Goal: Transaction & Acquisition: Purchase product/service

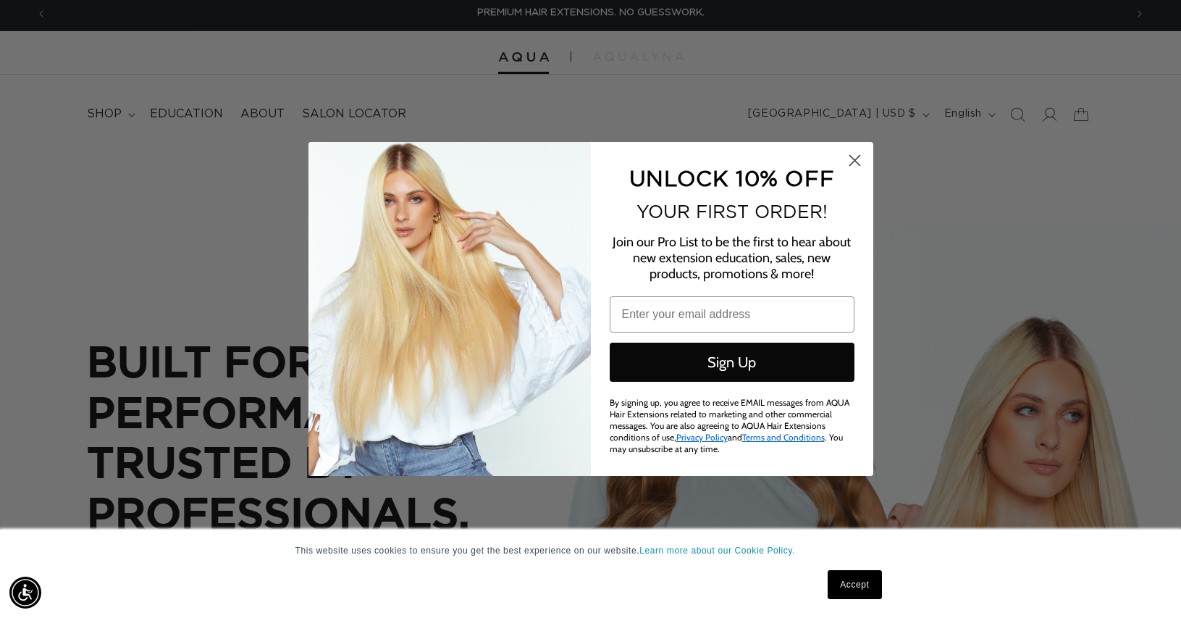
click at [1047, 113] on div "Close dialog UNLOCK 10% OFF YOUR FIRST ORDER! Join our Pro List to be the first…" at bounding box center [590, 309] width 1181 height 618
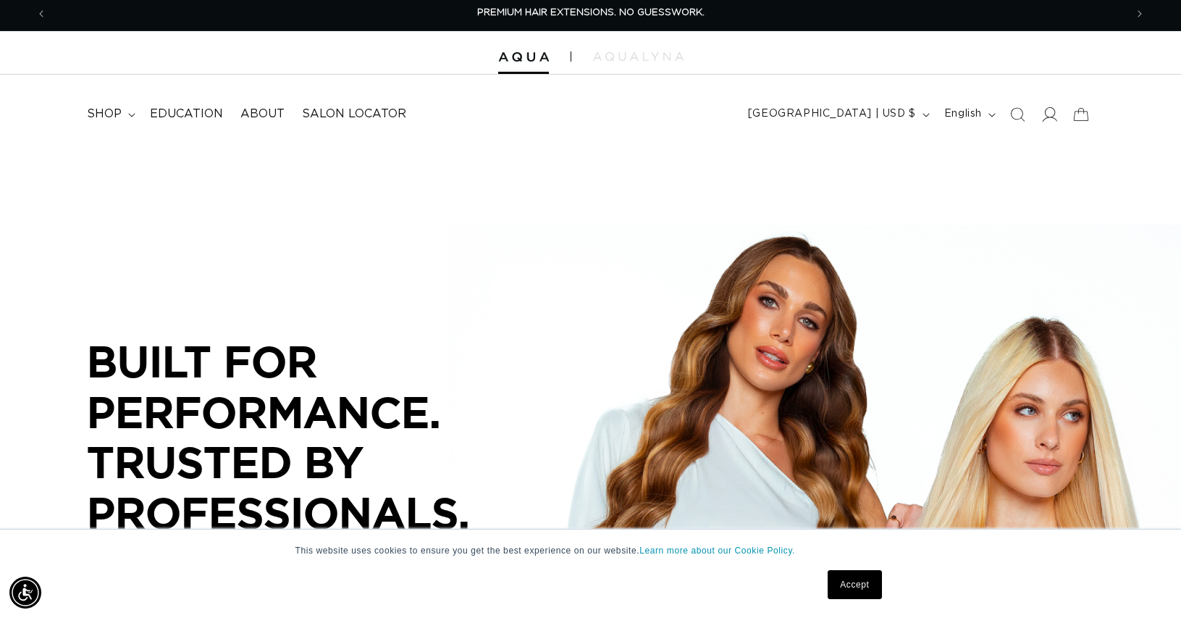
click at [1047, 113] on icon at bounding box center [1048, 113] width 15 height 15
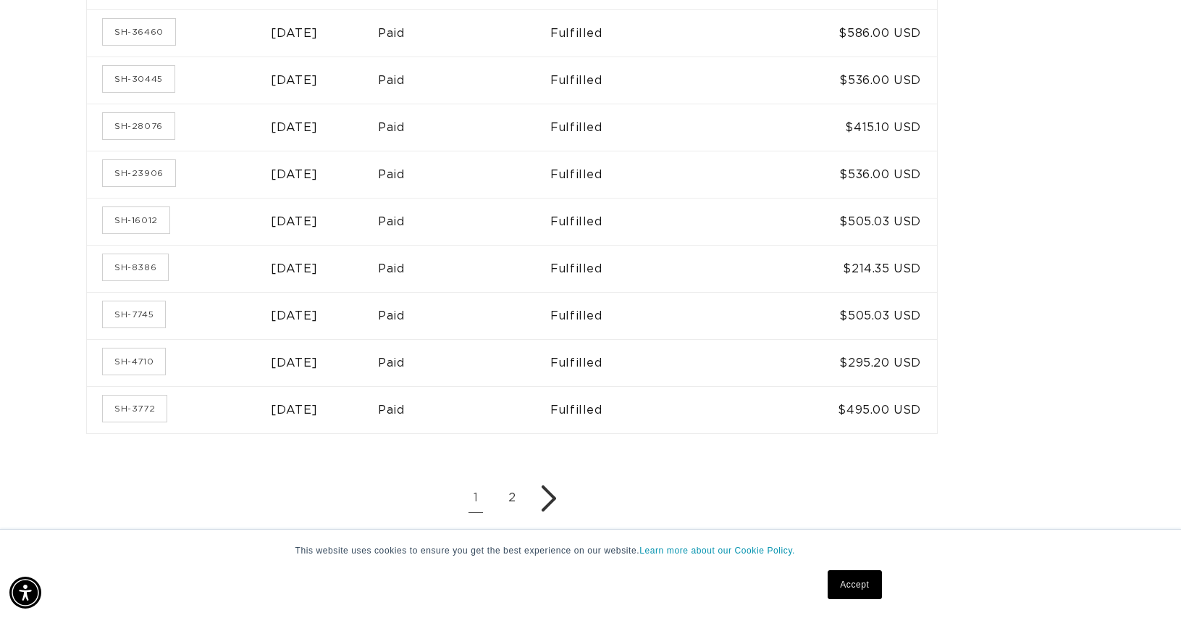
scroll to position [873, 0]
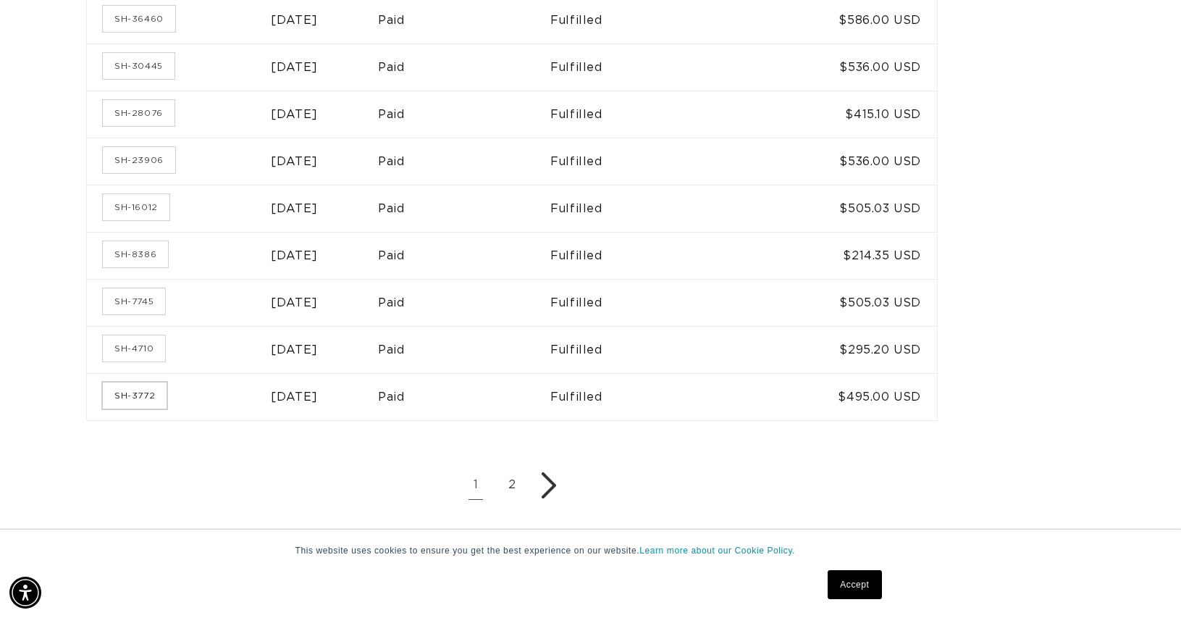
click at [302, 172] on td "[DATE]" at bounding box center [324, 161] width 107 height 47
click at [135, 159] on link "SH-23906" at bounding box center [139, 160] width 72 height 26
click at [130, 170] on td "SH-23906" at bounding box center [179, 161] width 184 height 47
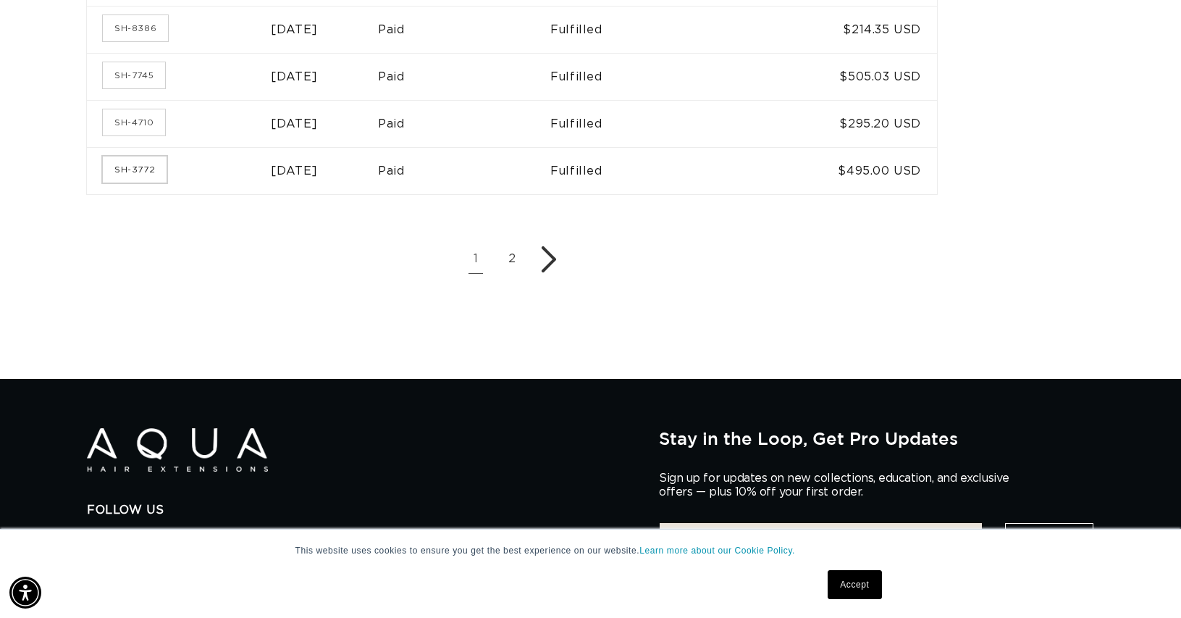
drag, startPoint x: 152, startPoint y: 167, endPoint x: 187, endPoint y: 186, distance: 39.5
click at [152, 167] on link "SH-3772" at bounding box center [135, 169] width 64 height 26
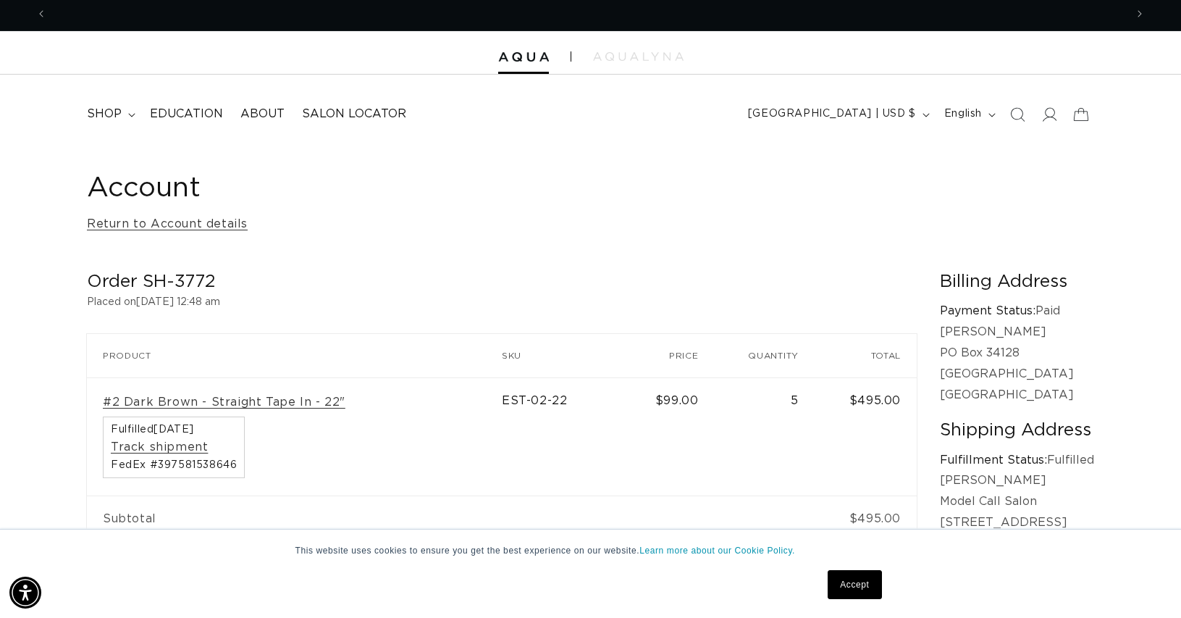
scroll to position [0, 2157]
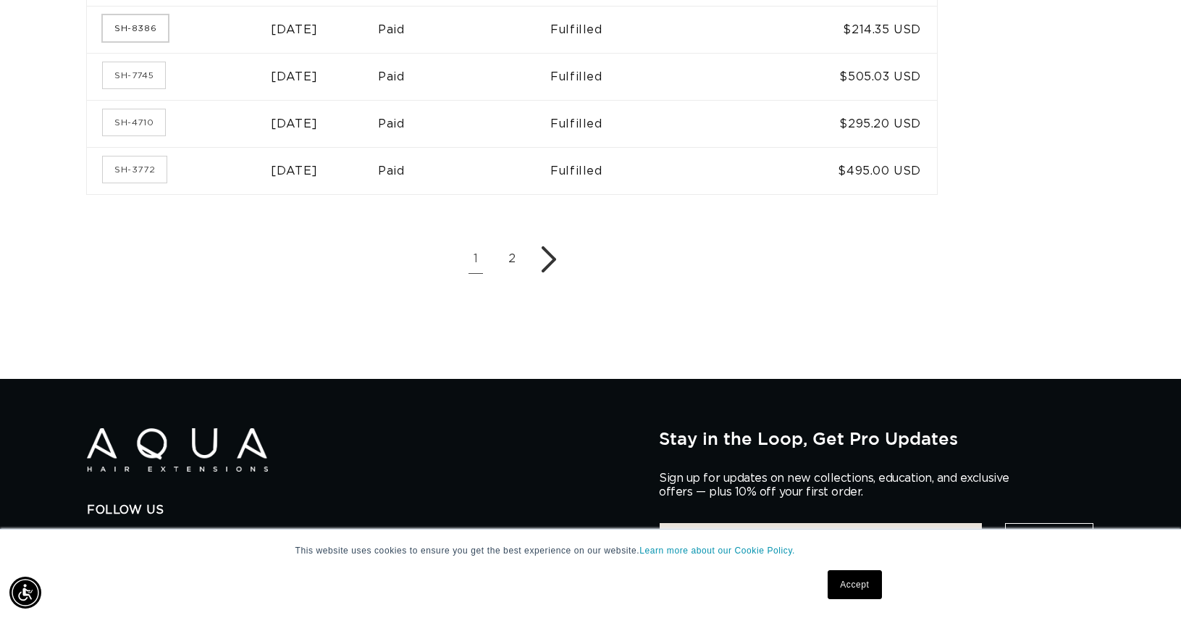
scroll to position [0, 1078]
click at [135, 67] on link "SH-7745" at bounding box center [134, 75] width 62 height 26
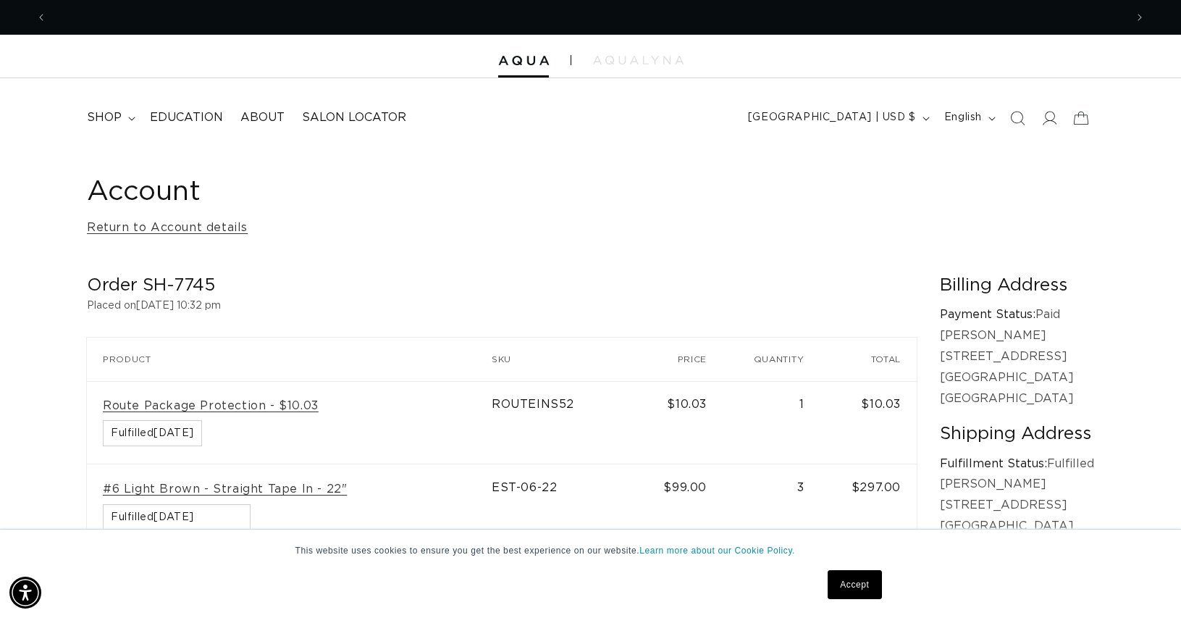
scroll to position [0, 1078]
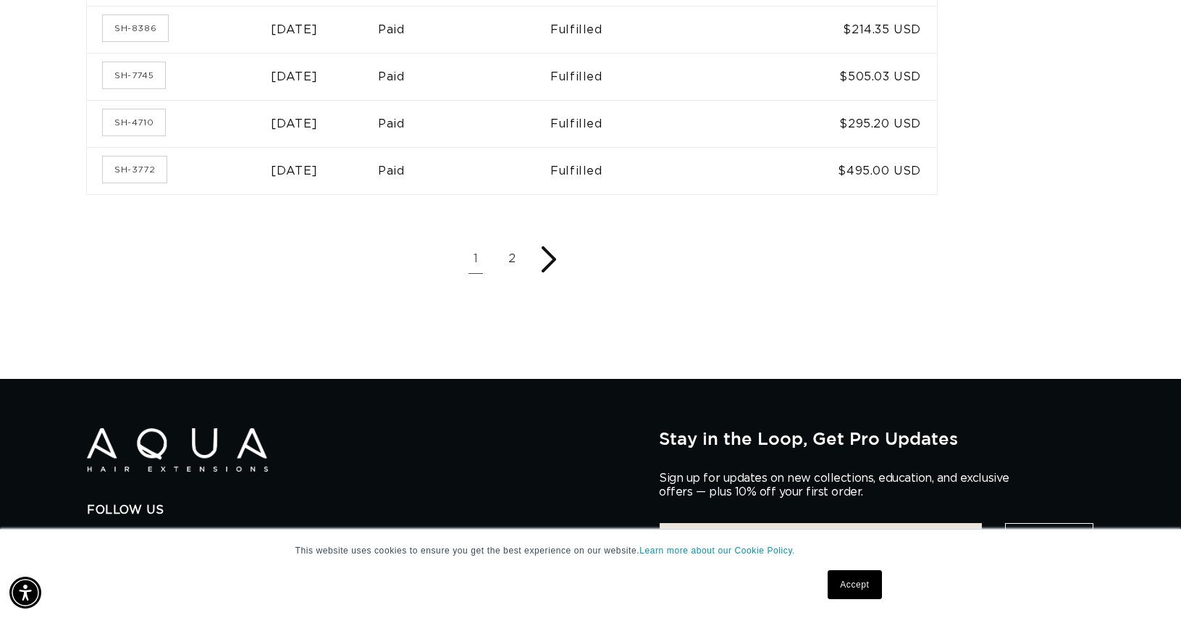
scroll to position [0, 2157]
click at [553, 262] on icon "Next page" at bounding box center [549, 259] width 14 height 26
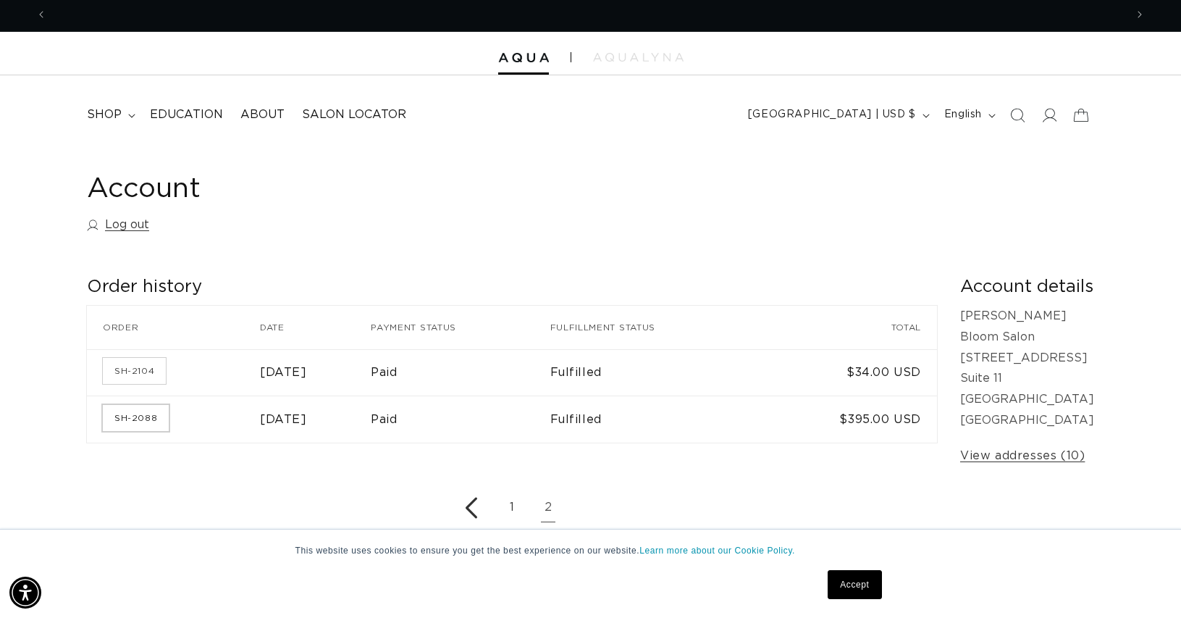
scroll to position [0, 2157]
click at [134, 424] on link "SH-2088" at bounding box center [136, 418] width 66 height 26
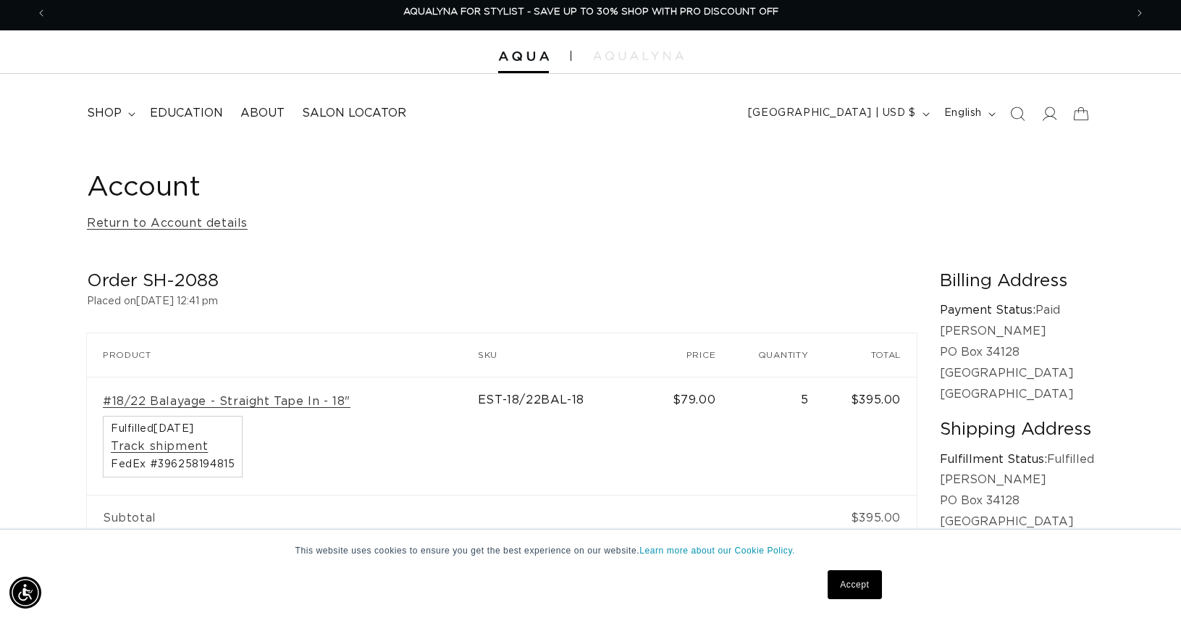
scroll to position [4, 0]
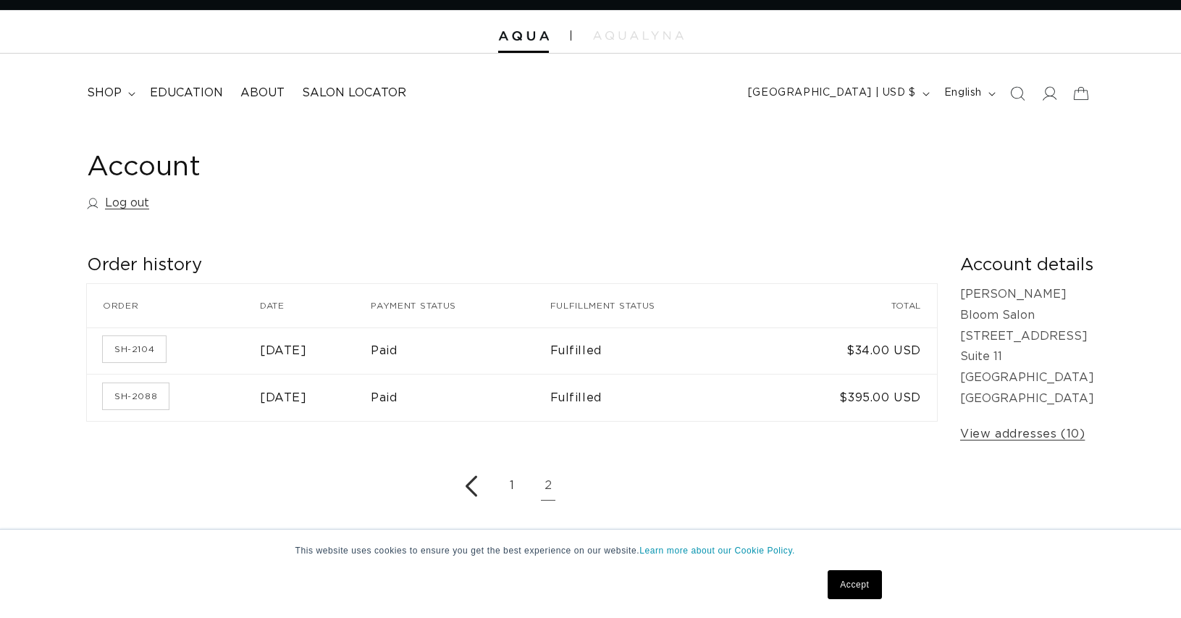
scroll to position [27, 0]
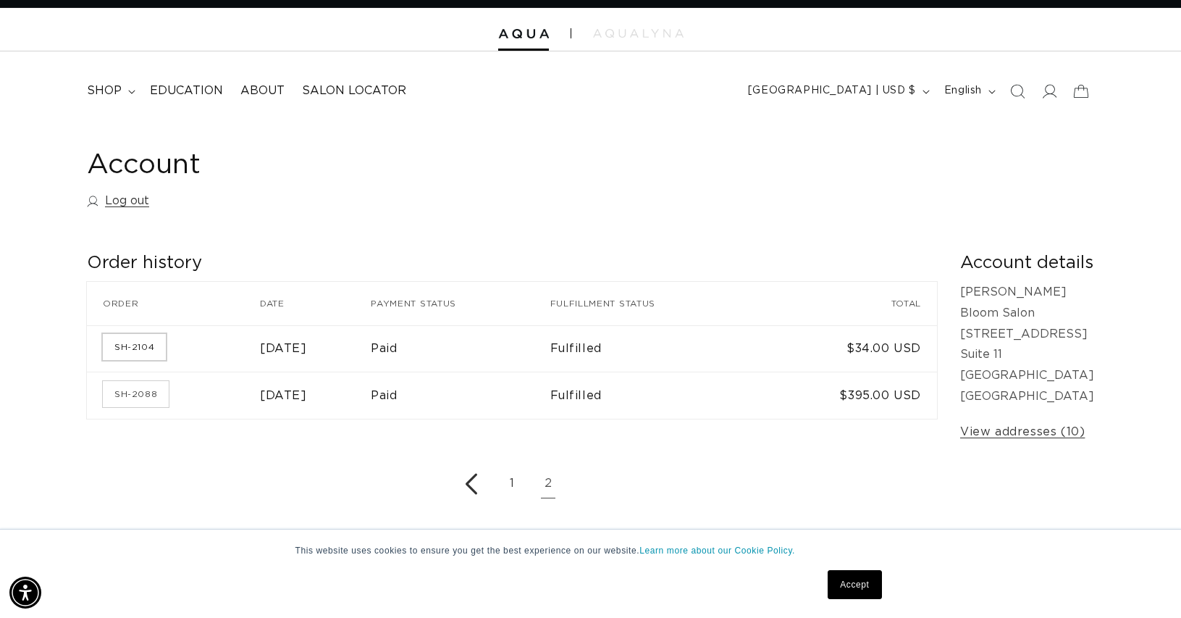
click at [138, 348] on link "SH-2104" at bounding box center [134, 347] width 63 height 26
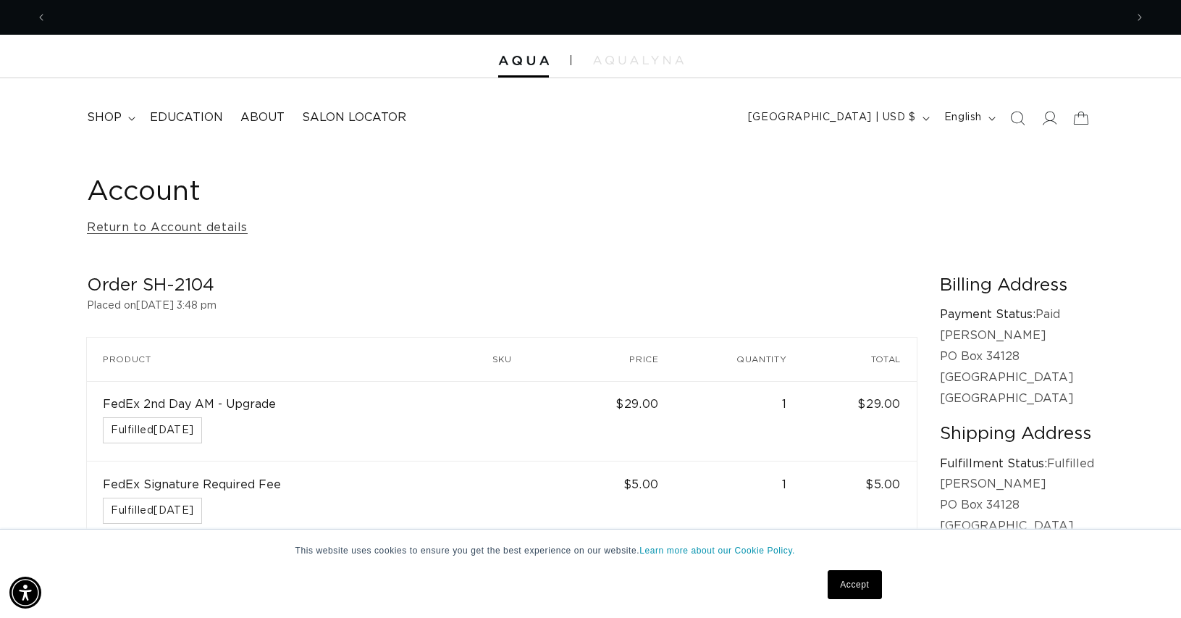
scroll to position [0, 1078]
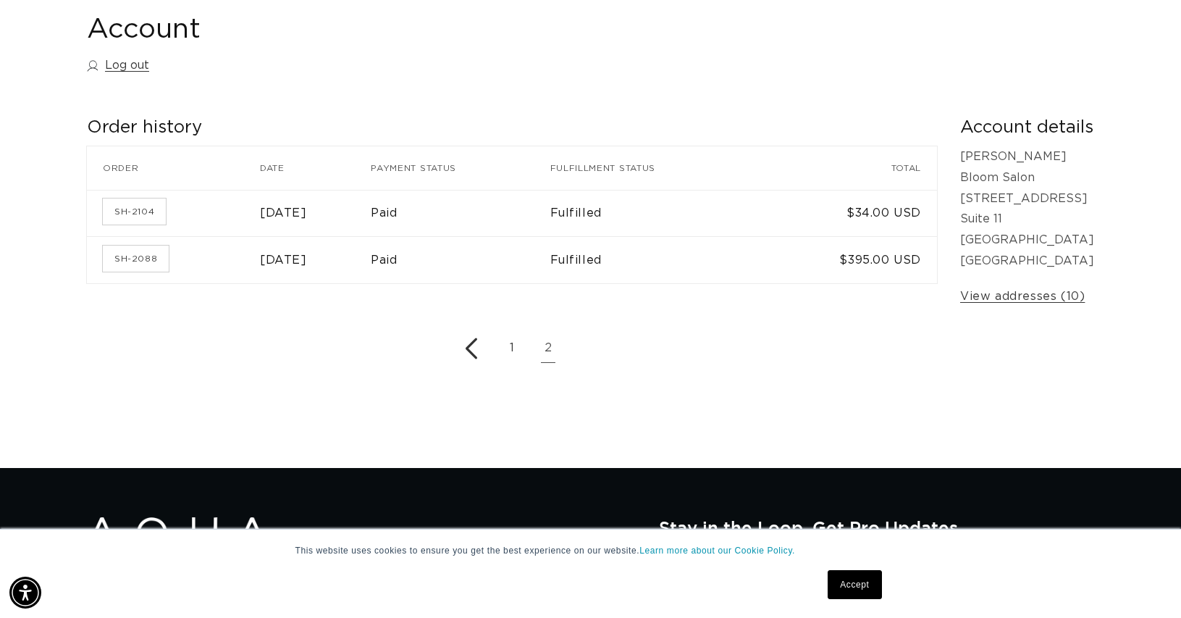
scroll to position [159, 0]
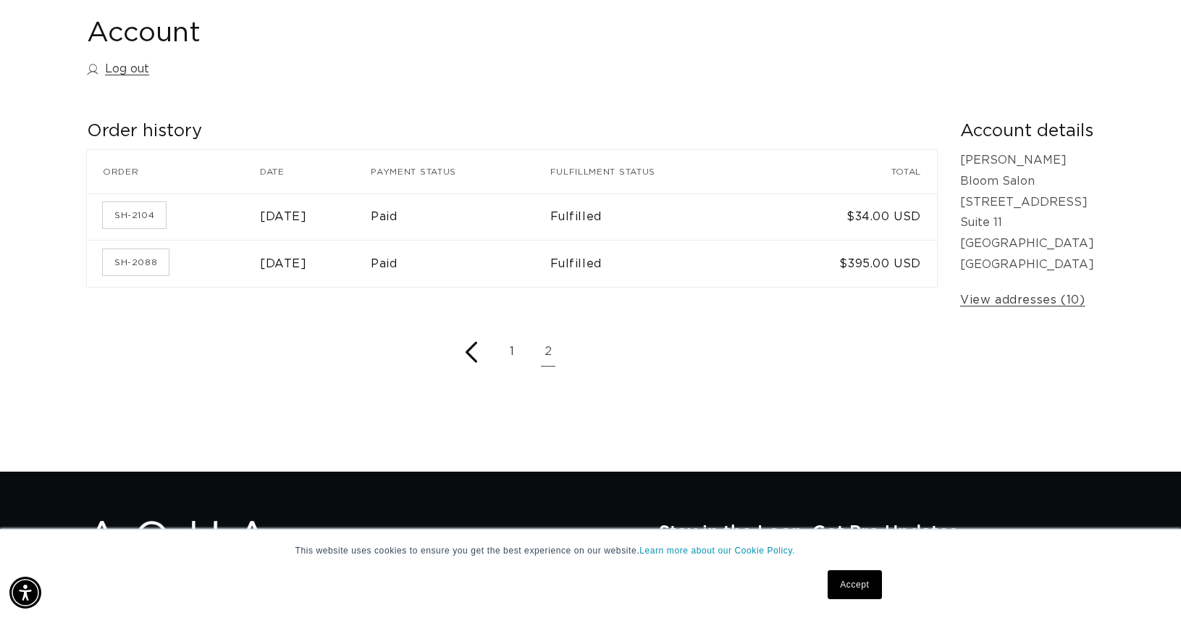
click at [471, 349] on icon "Previous page" at bounding box center [471, 351] width 29 height 23
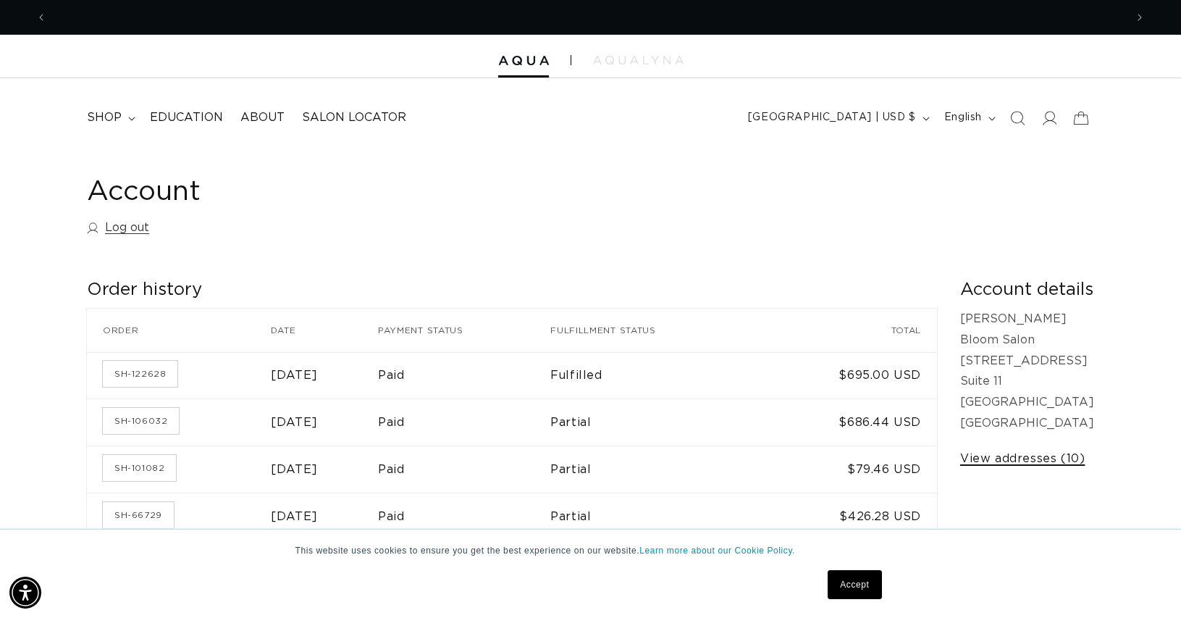
click at [1029, 458] on link "View addresses (10)" at bounding box center [1022, 458] width 125 height 21
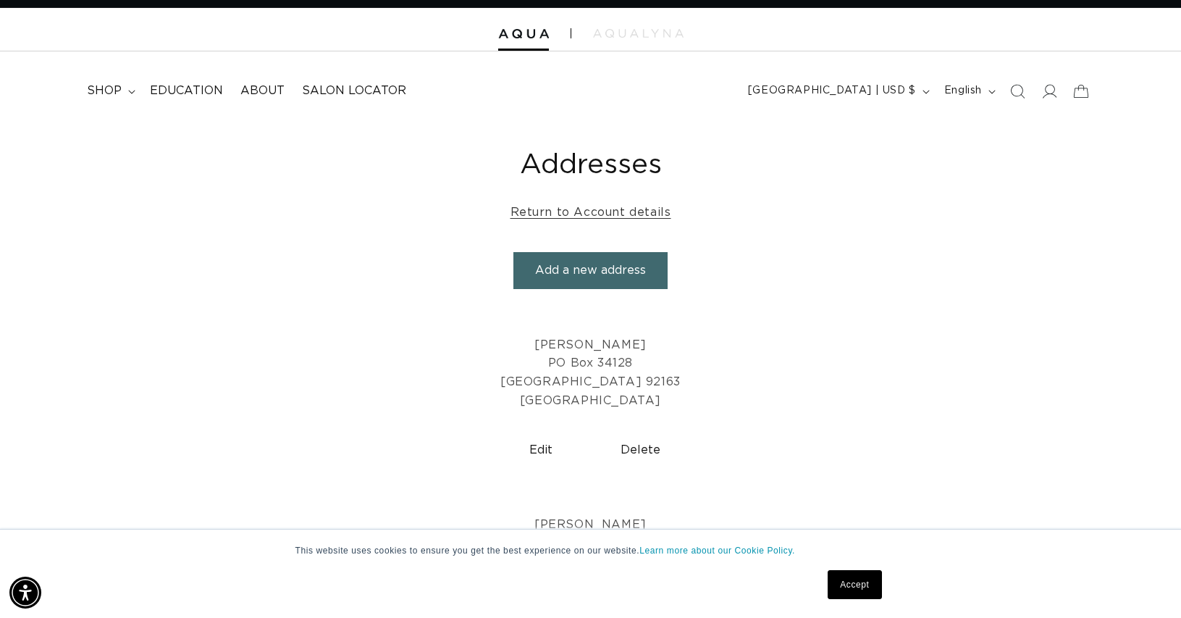
scroll to position [40, 0]
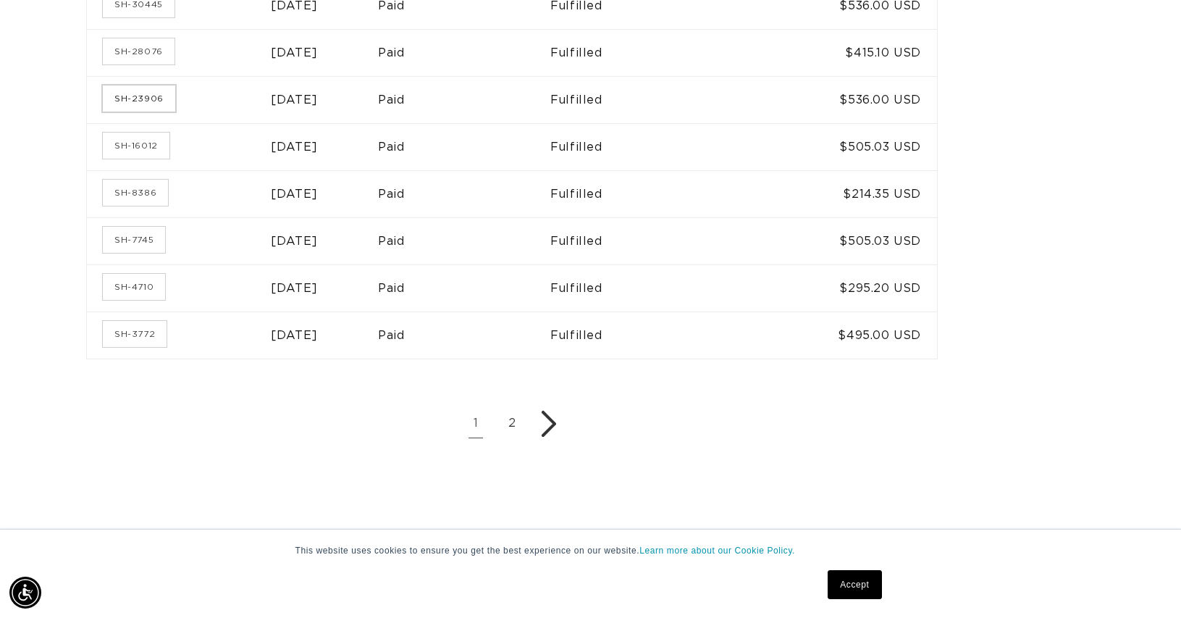
scroll to position [929, 0]
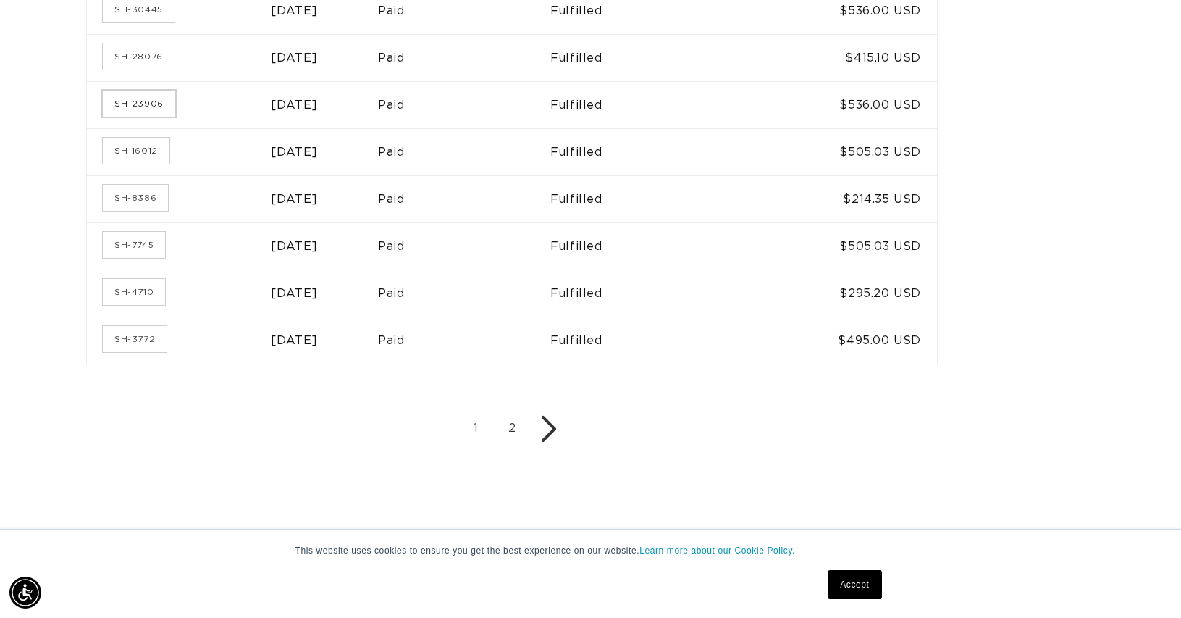
click at [151, 92] on link "SH-23906" at bounding box center [139, 104] width 72 height 26
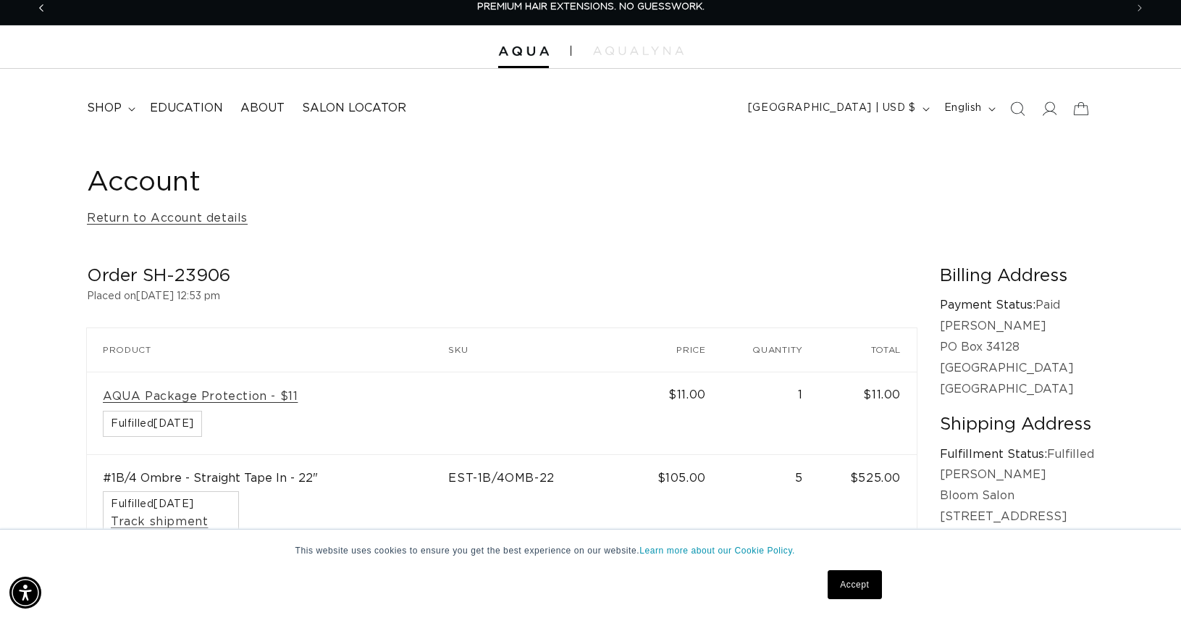
scroll to position [12, 0]
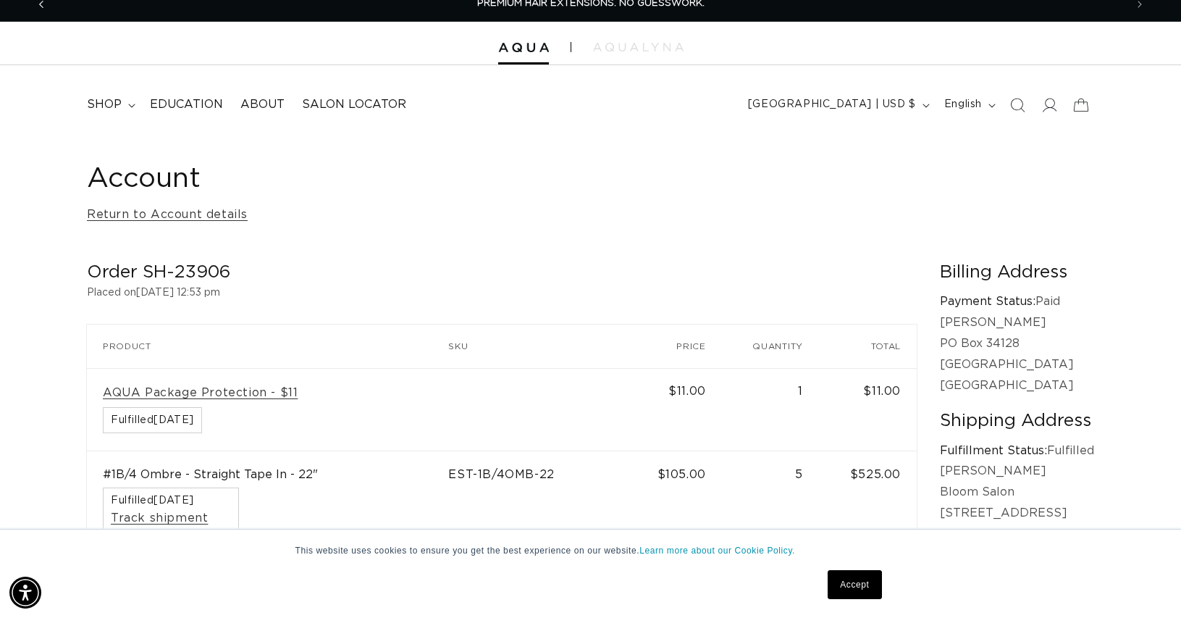
click at [37, 5] on span "Previous announcement" at bounding box center [41, 4] width 14 height 14
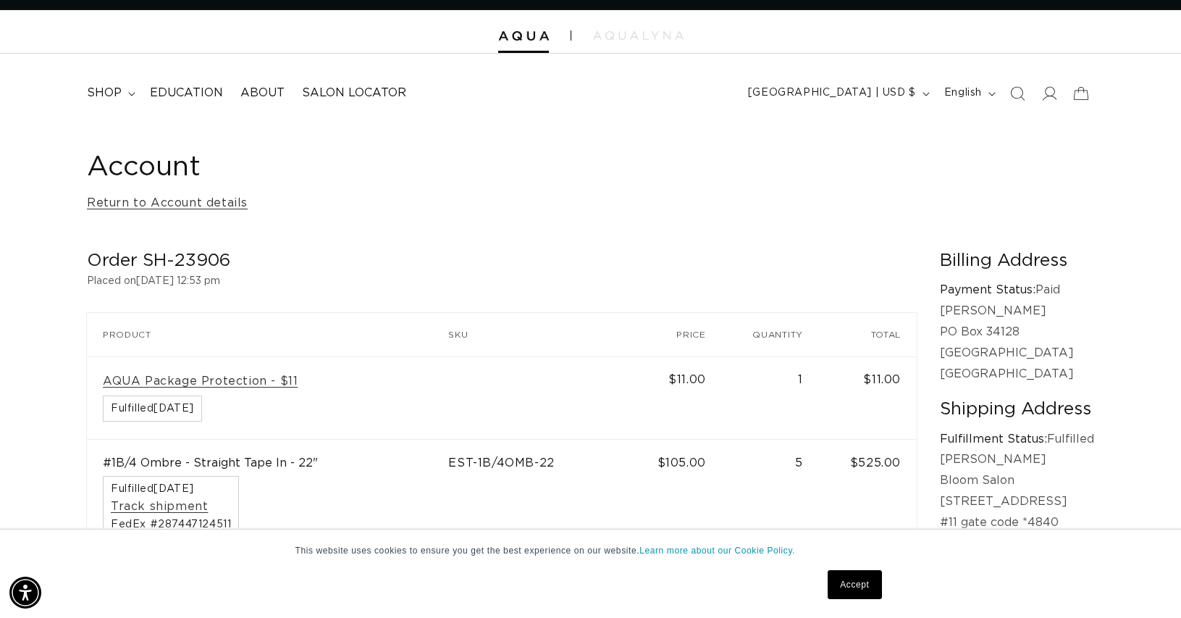
scroll to position [0, 0]
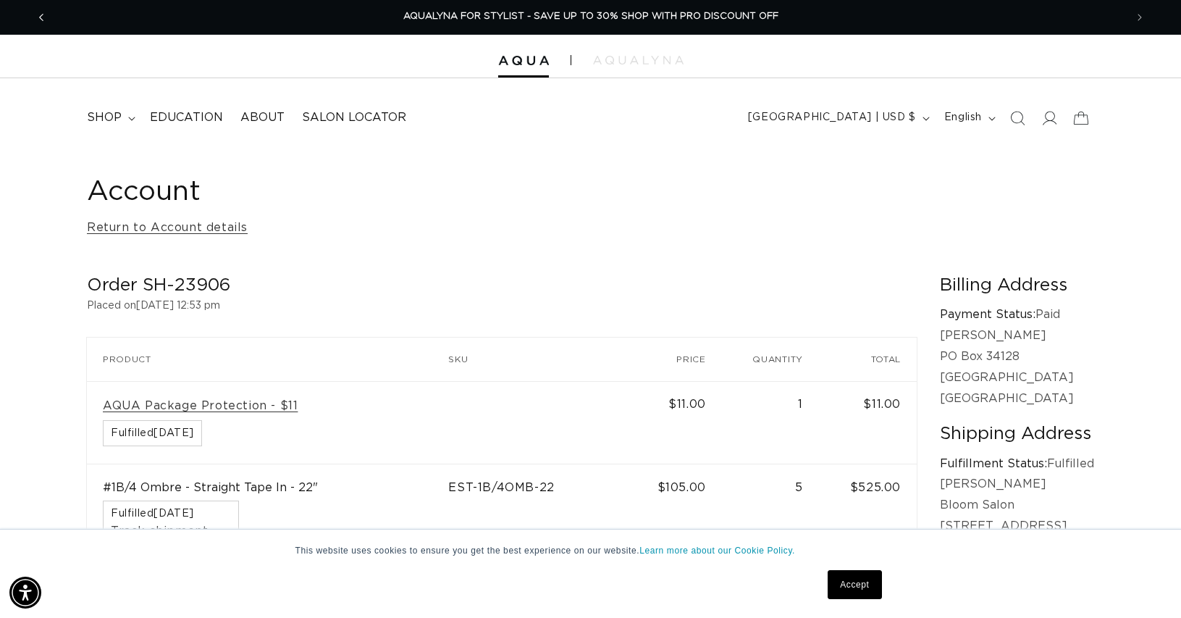
click at [40, 11] on icon "Previous announcement" at bounding box center [41, 17] width 5 height 16
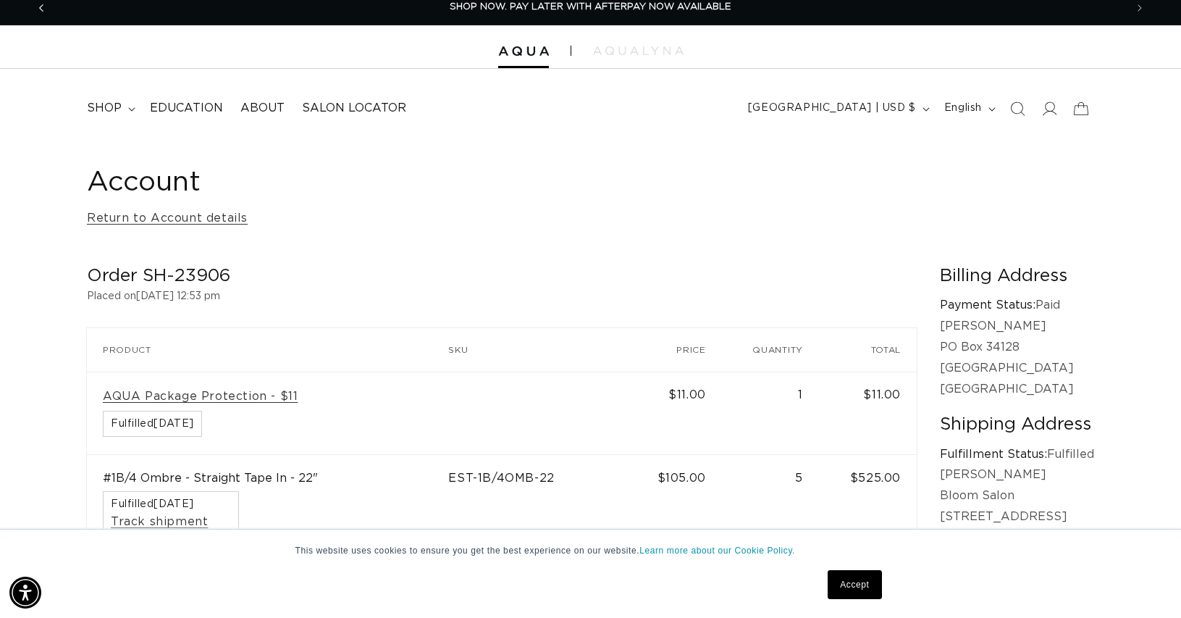
scroll to position [12, 0]
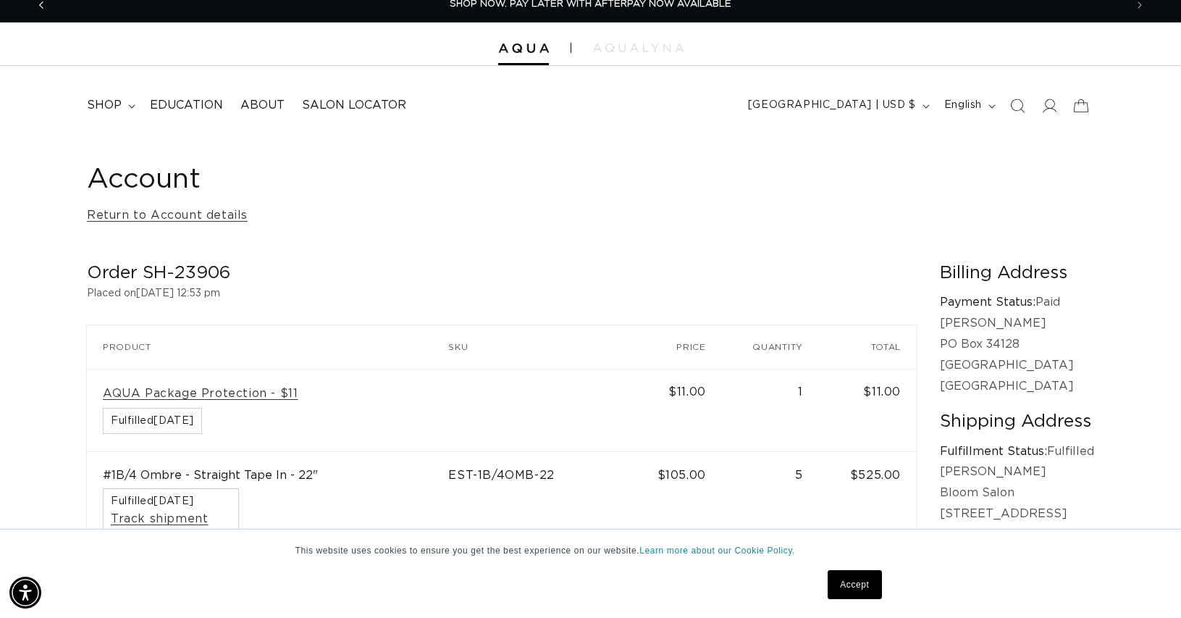
click at [42, 4] on icon "Previous announcement" at bounding box center [41, 5] width 5 height 16
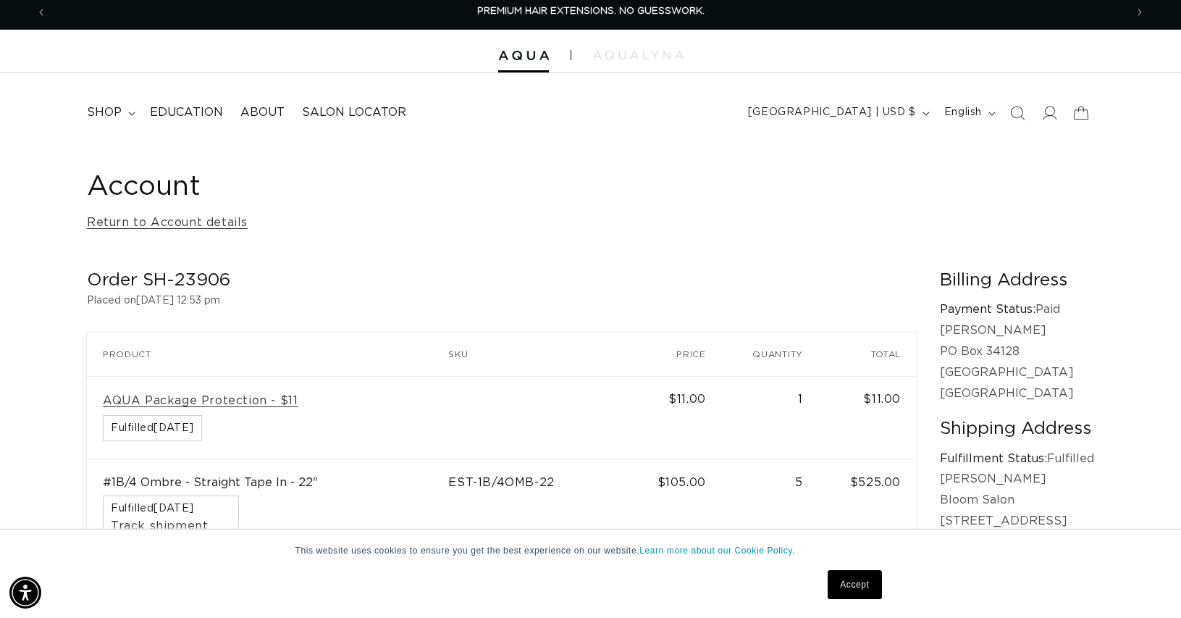
scroll to position [0, 0]
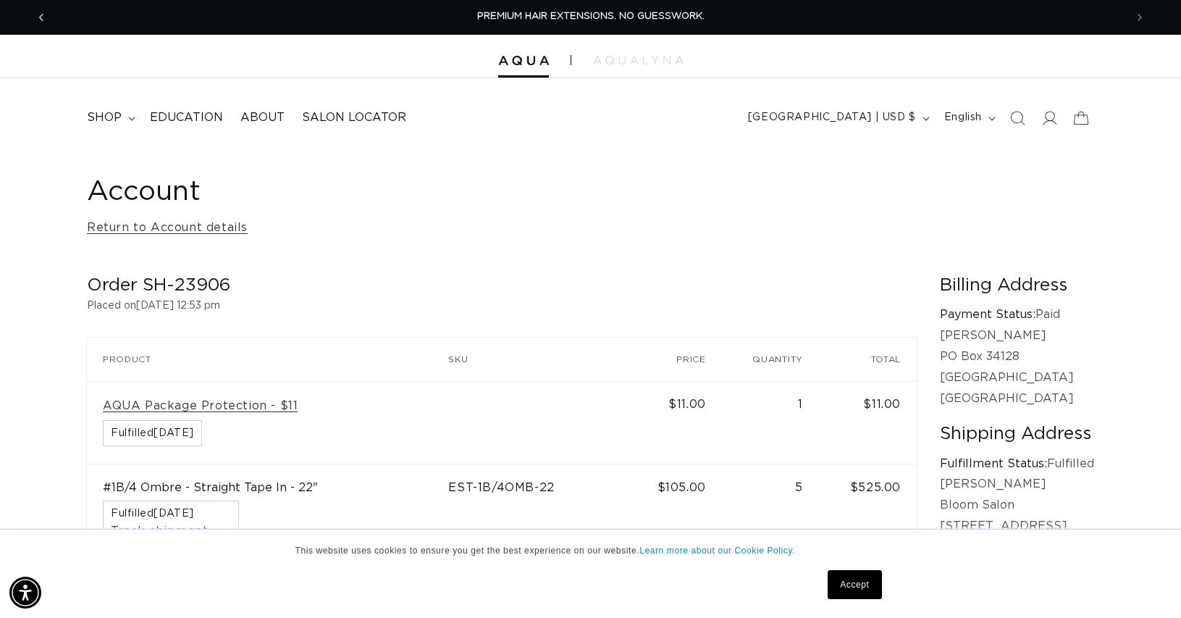
click at [40, 16] on icon "Previous announcement" at bounding box center [41, 17] width 5 height 16
click at [40, 15] on icon "Previous announcement" at bounding box center [41, 17] width 5 height 16
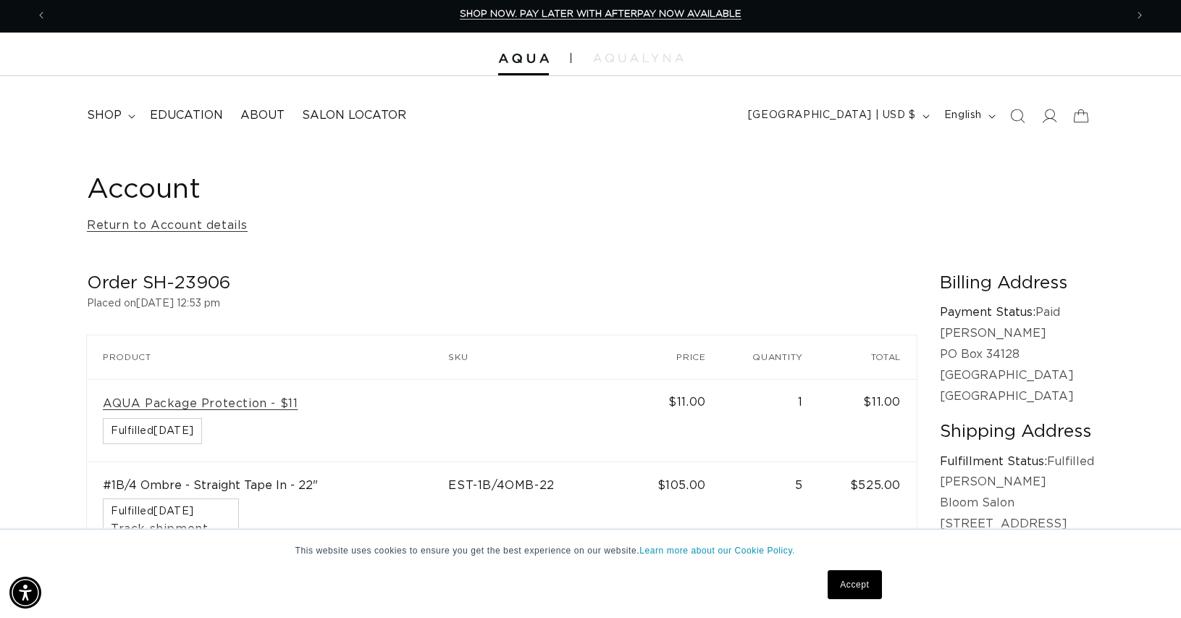
scroll to position [0, 1078]
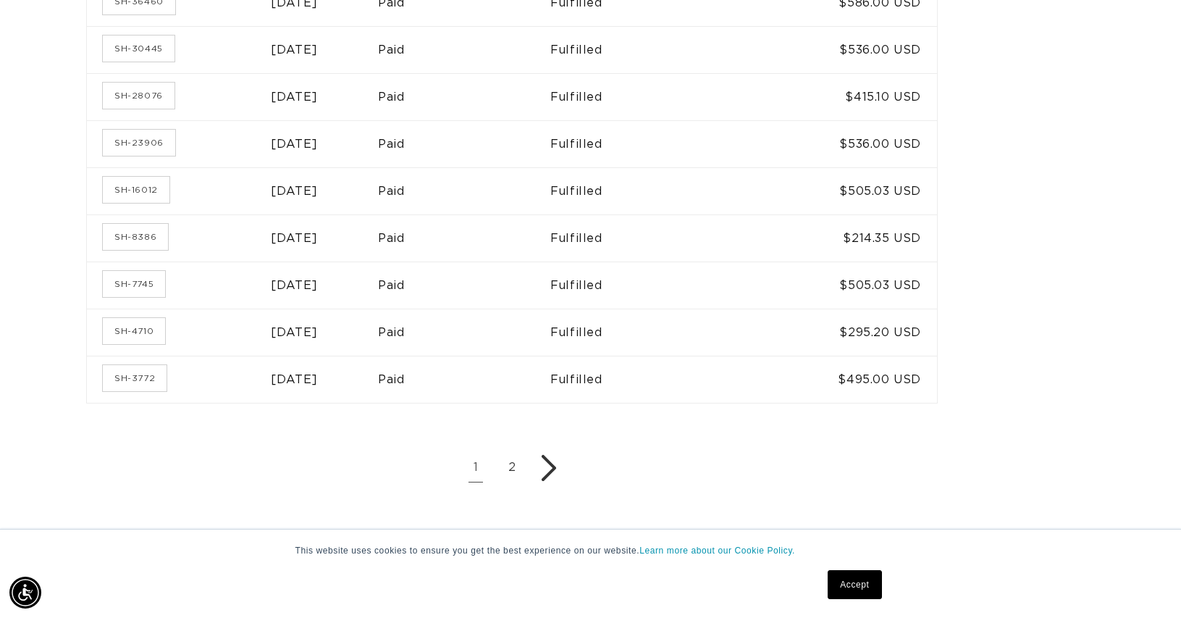
scroll to position [0, 2157]
click at [146, 375] on link "SH-3772" at bounding box center [135, 378] width 64 height 26
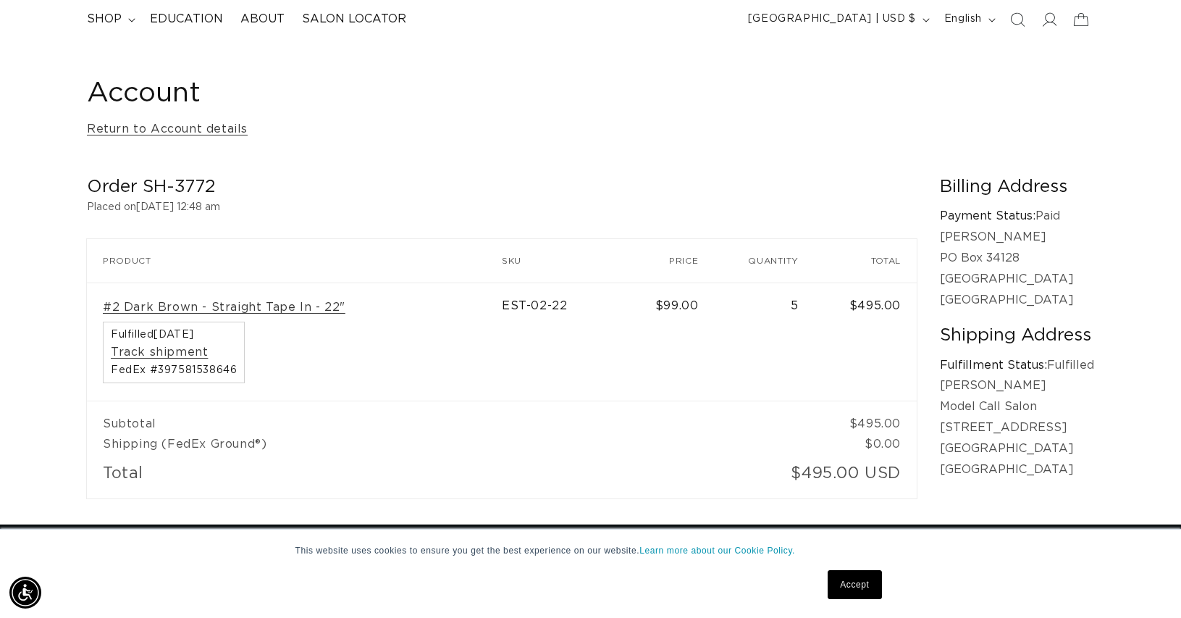
scroll to position [0, 1078]
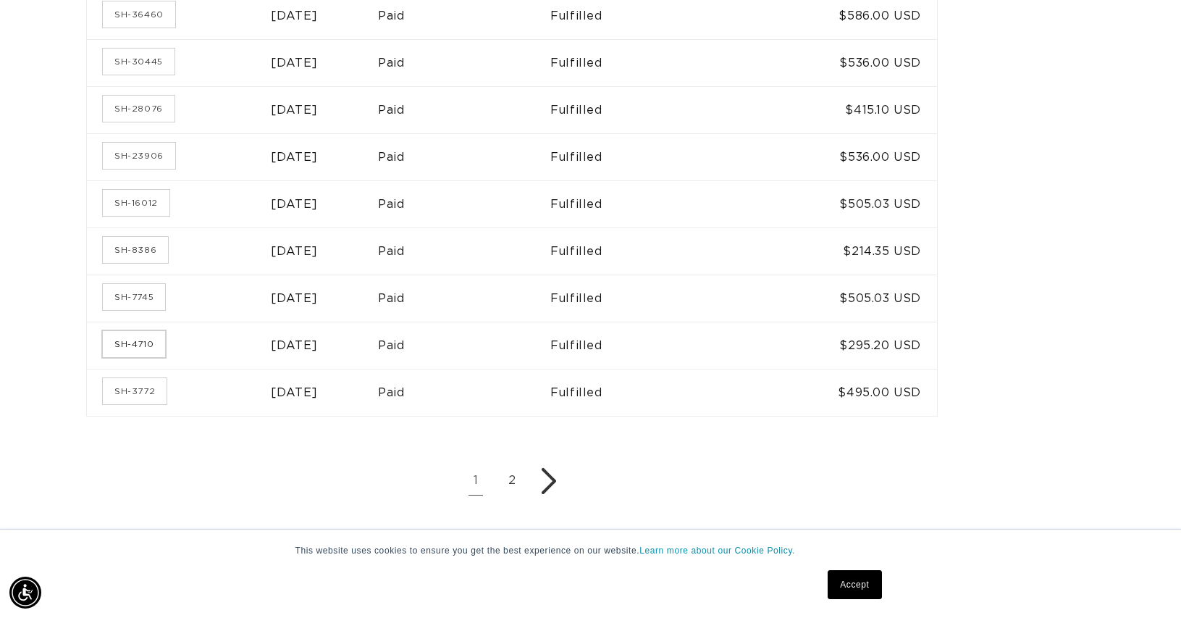
click at [139, 350] on link "SH-4710" at bounding box center [134, 344] width 62 height 26
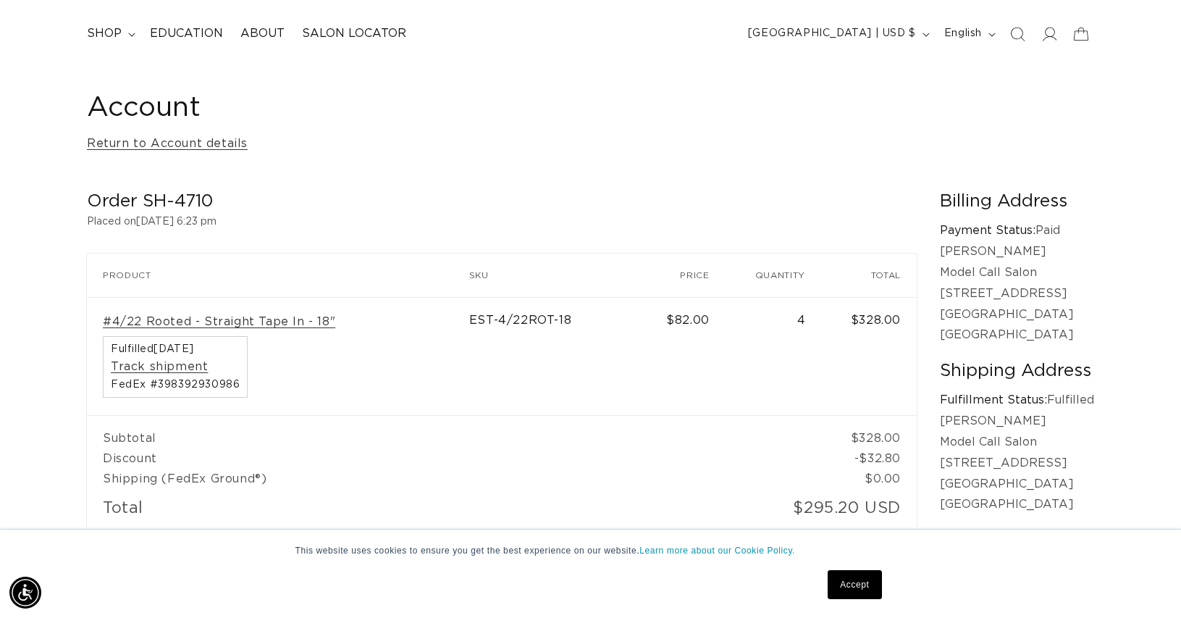
scroll to position [0, 2157]
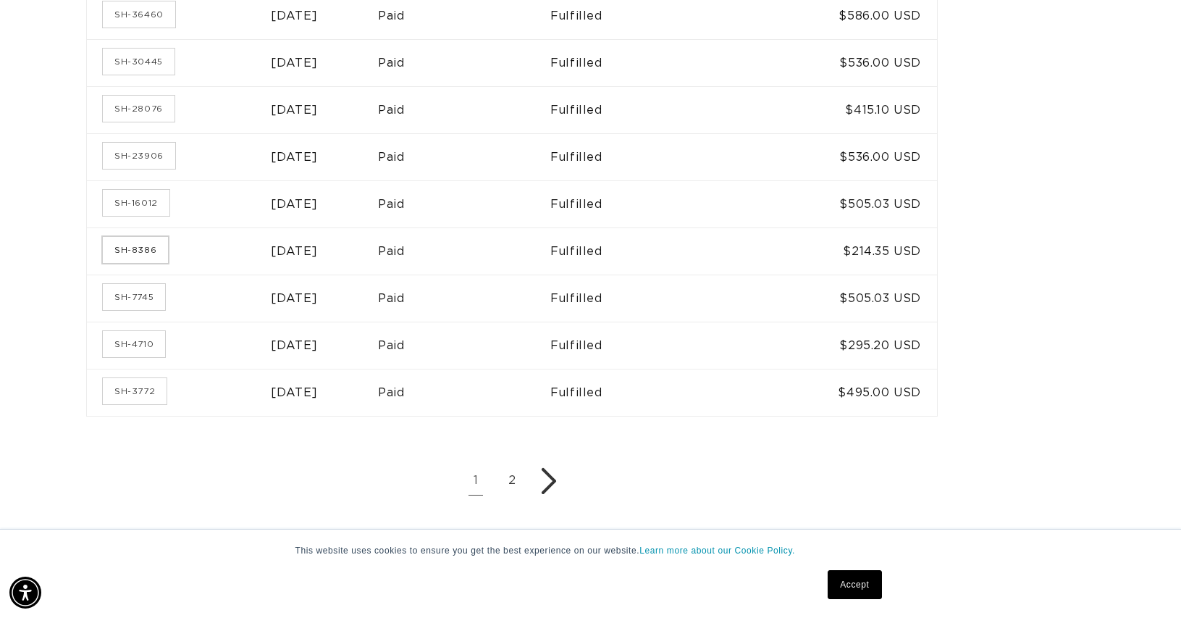
scroll to position [0, 1078]
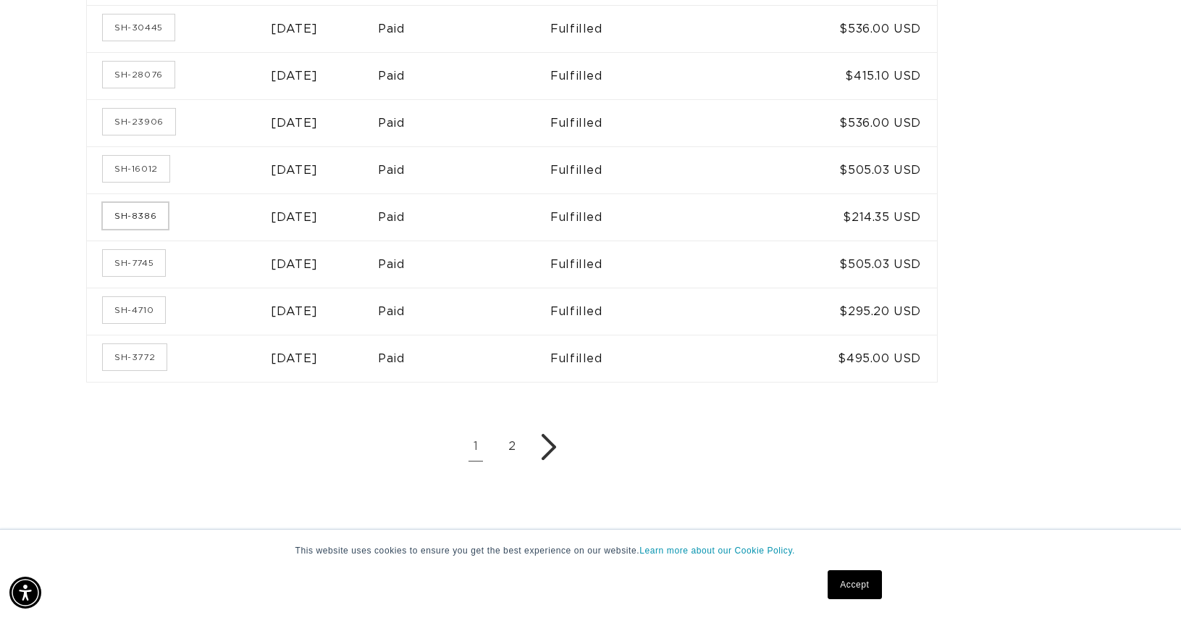
click at [129, 216] on link "SH-8386" at bounding box center [135, 216] width 65 height 26
click at [144, 164] on link "SH-16012" at bounding box center [136, 170] width 67 height 26
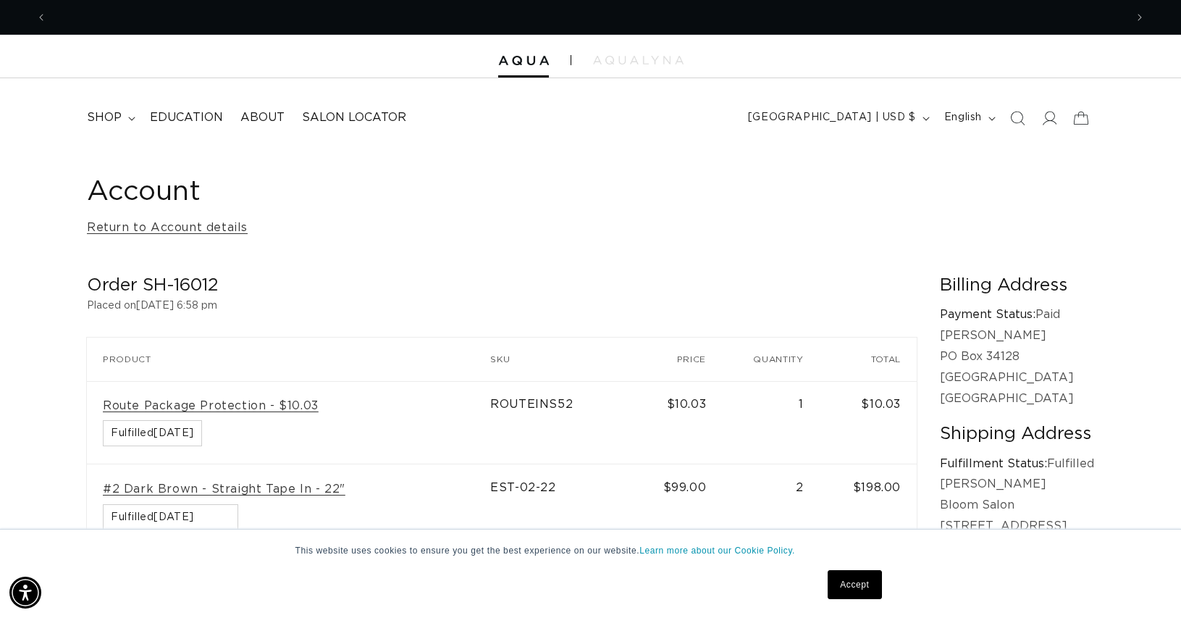
scroll to position [0, 2157]
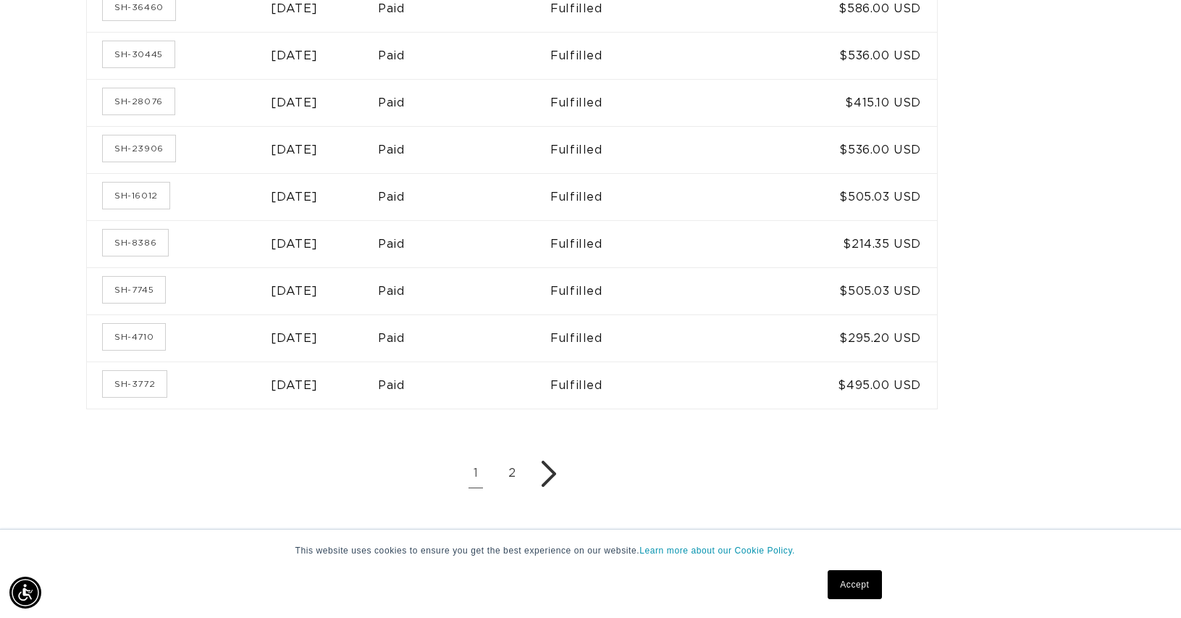
scroll to position [0, 1078]
click at [146, 56] on link "SH-30445" at bounding box center [139, 54] width 72 height 26
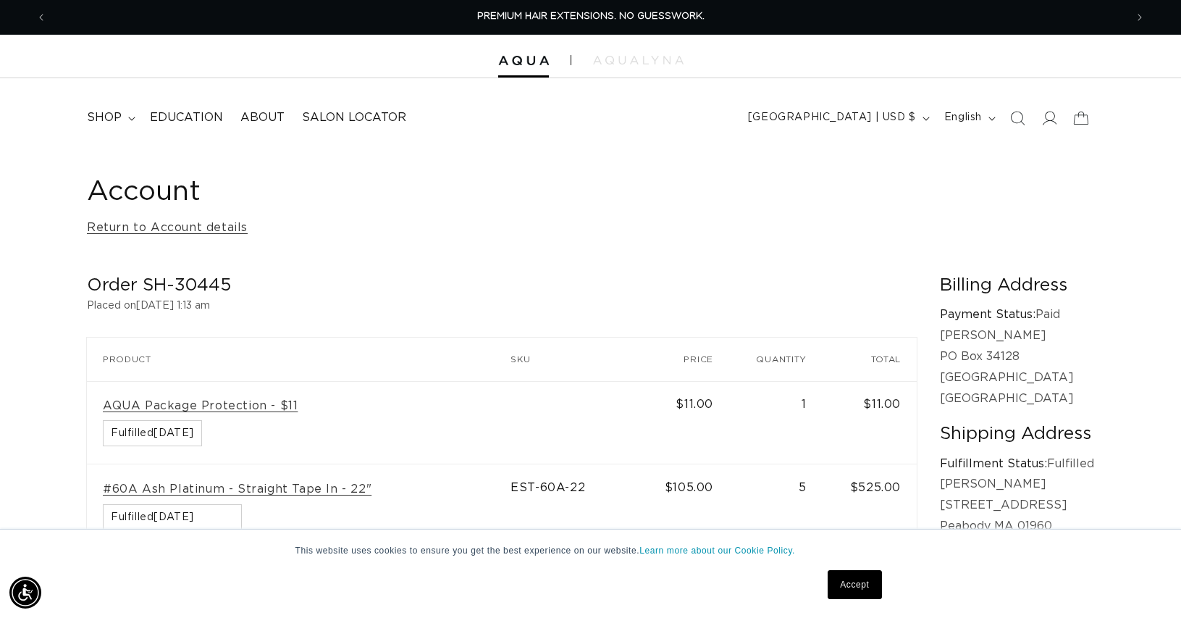
scroll to position [8, 0]
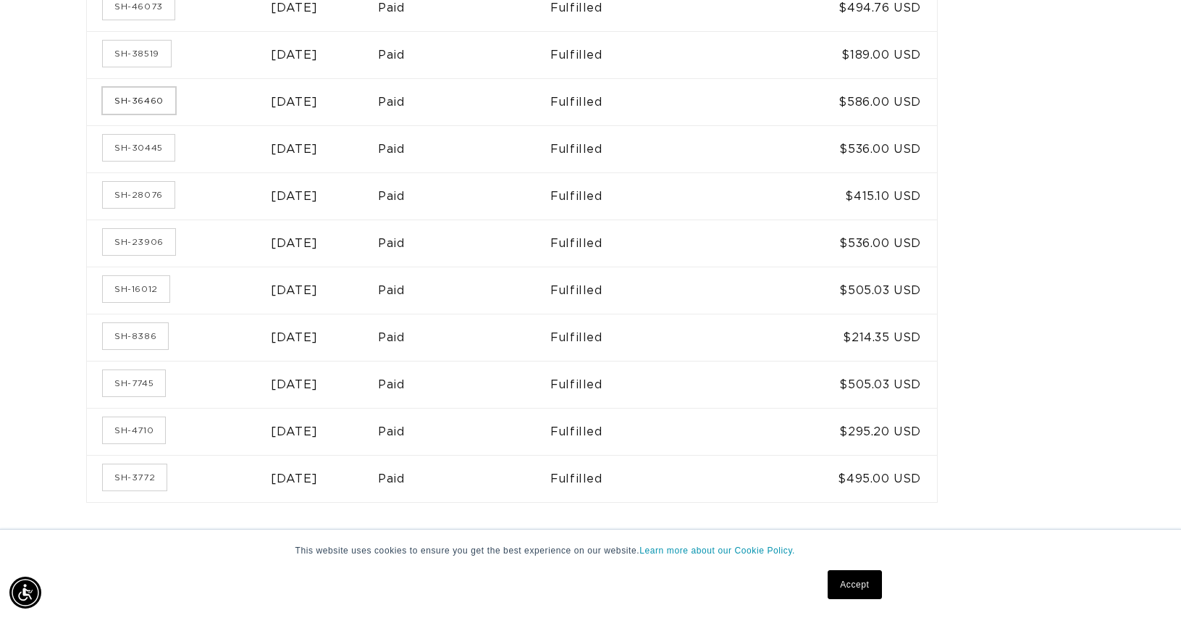
scroll to position [0, 1078]
click at [127, 114] on link "SH-36460" at bounding box center [139, 101] width 72 height 26
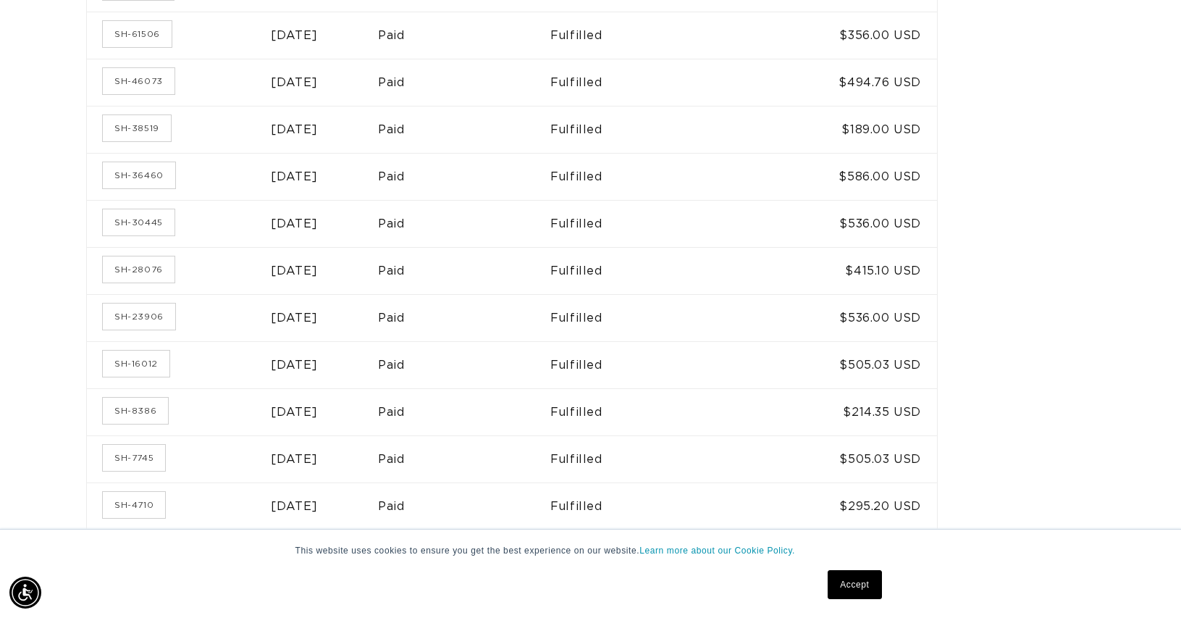
scroll to position [718, 0]
click at [148, 81] on link "SH-46073" at bounding box center [139, 80] width 72 height 26
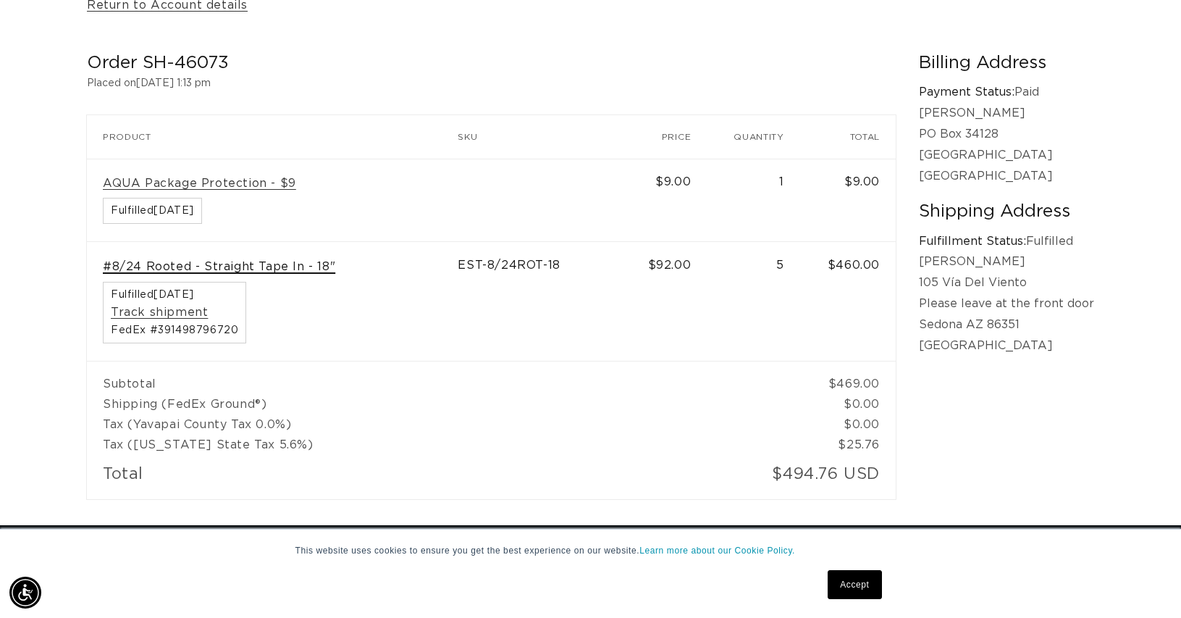
scroll to position [222, 0]
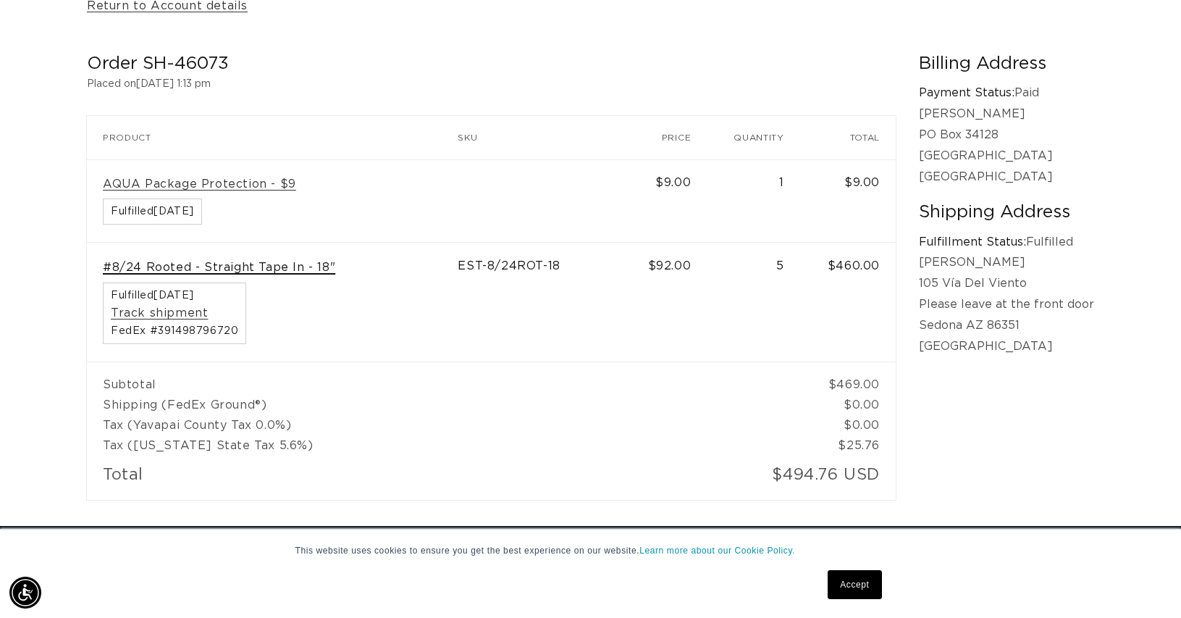
click at [236, 264] on link "#8/24 Rooted - Straight Tape In - 18"" at bounding box center [219, 267] width 232 height 15
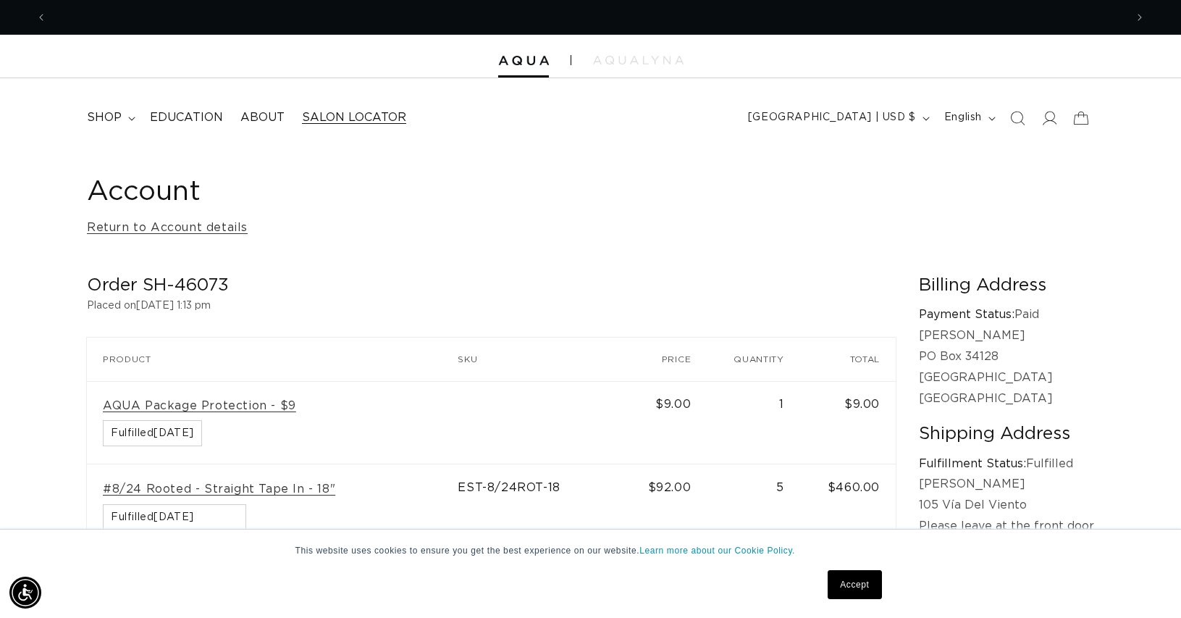
scroll to position [0, 0]
click at [104, 114] on span "shop" at bounding box center [104, 117] width 35 height 15
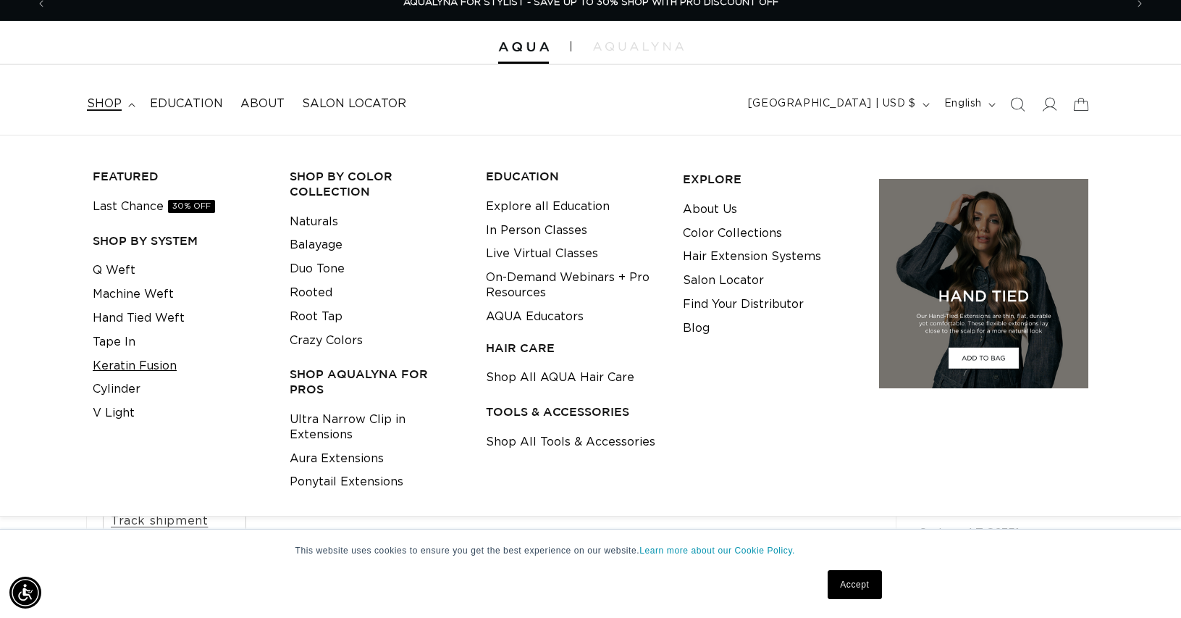
scroll to position [21, 0]
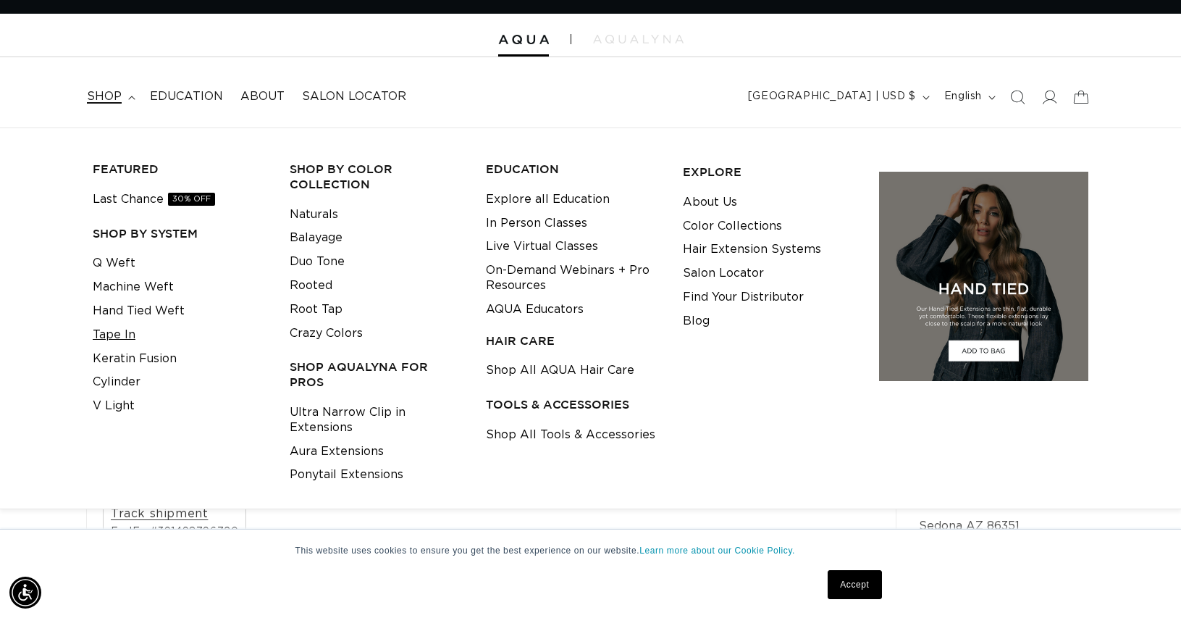
click at [124, 333] on link "Tape In" at bounding box center [114, 335] width 43 height 24
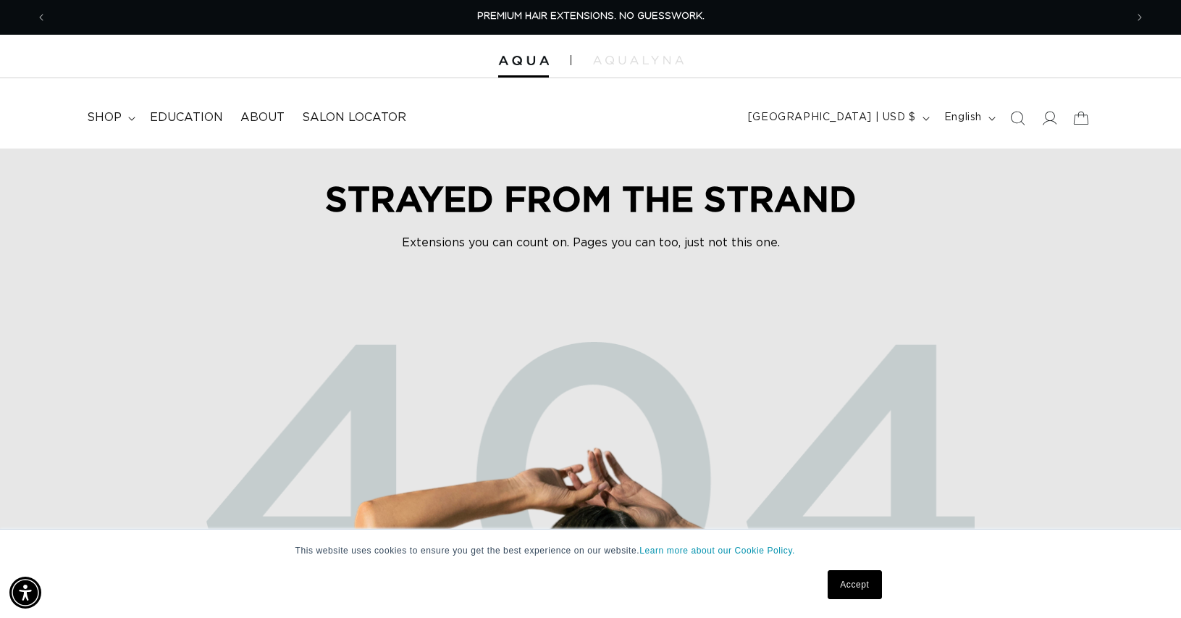
scroll to position [1, 0]
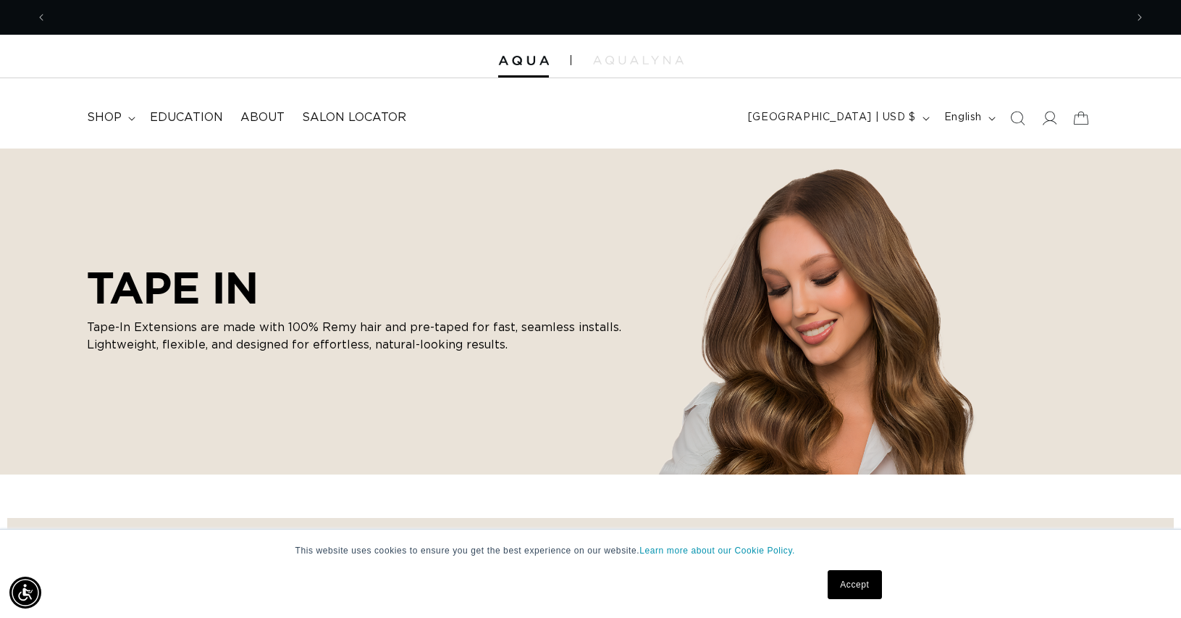
scroll to position [0, 2157]
click at [861, 586] on link "Accept" at bounding box center [855, 584] width 54 height 29
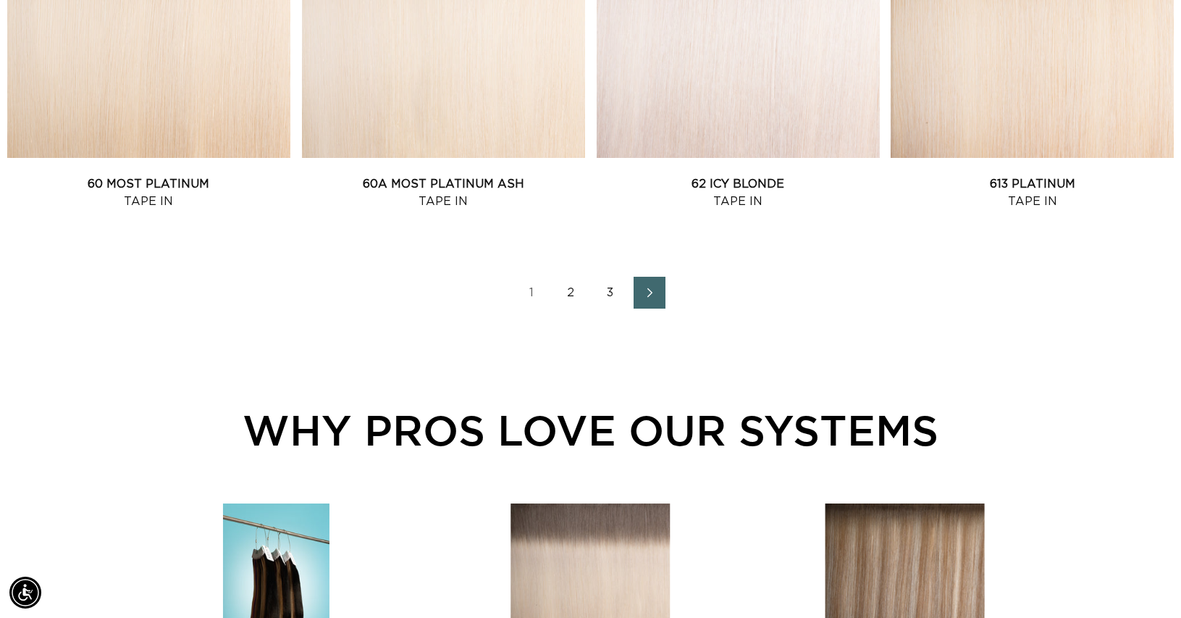
click at [652, 292] on icon "Next page" at bounding box center [650, 292] width 19 height 10
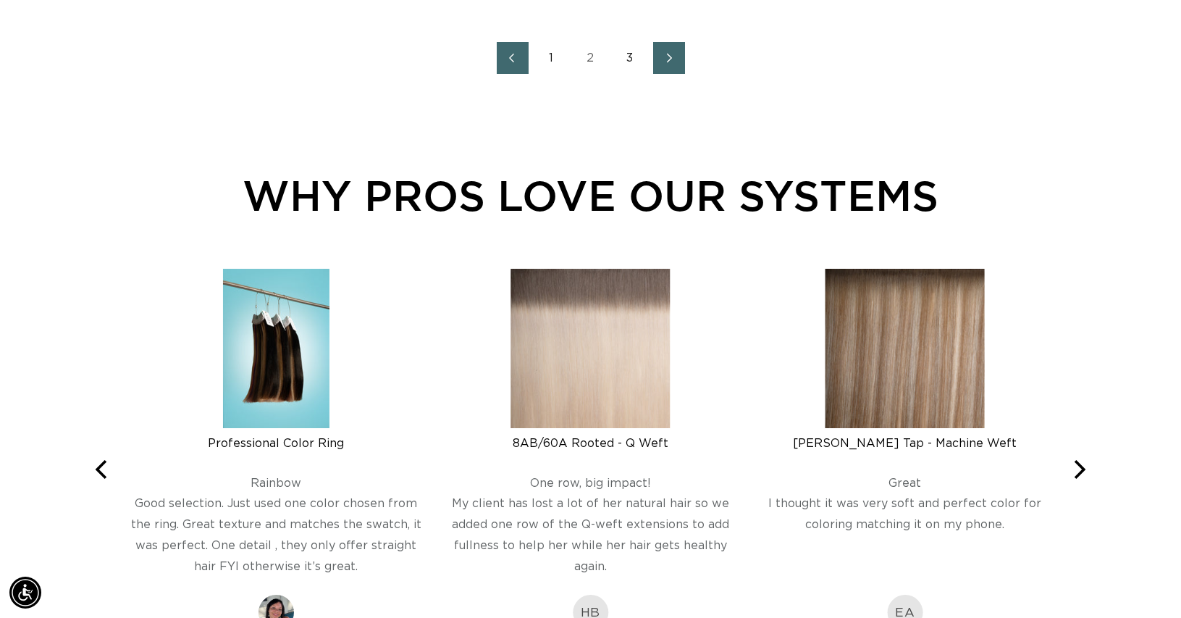
scroll to position [2320, 0]
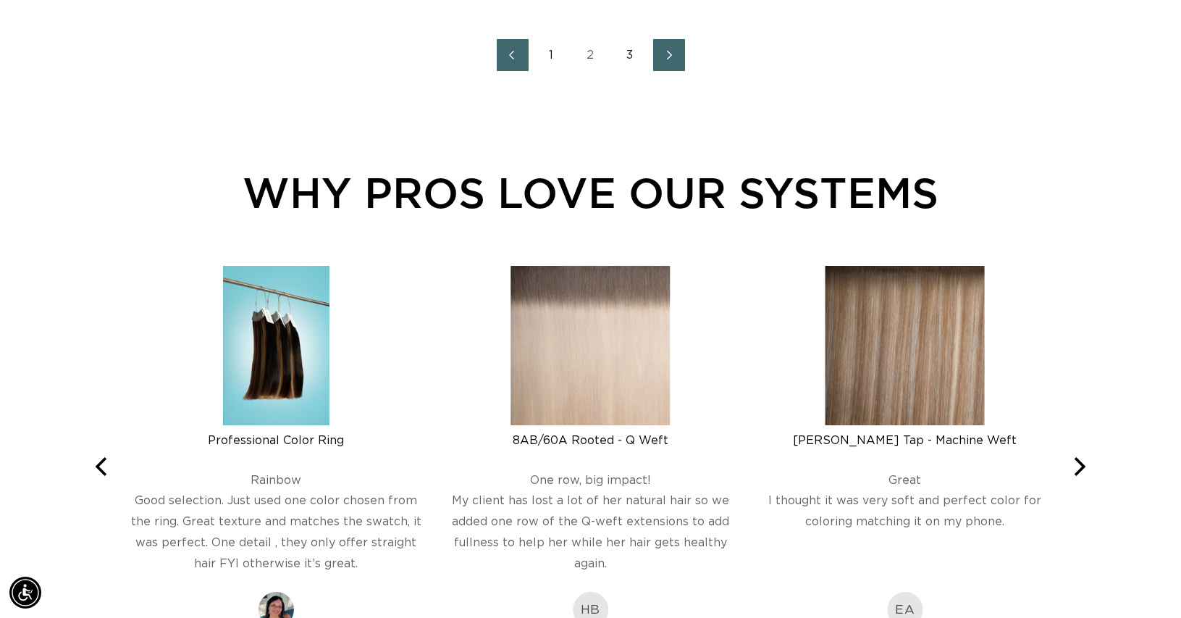
click at [673, 51] on icon "Next page" at bounding box center [669, 55] width 19 height 10
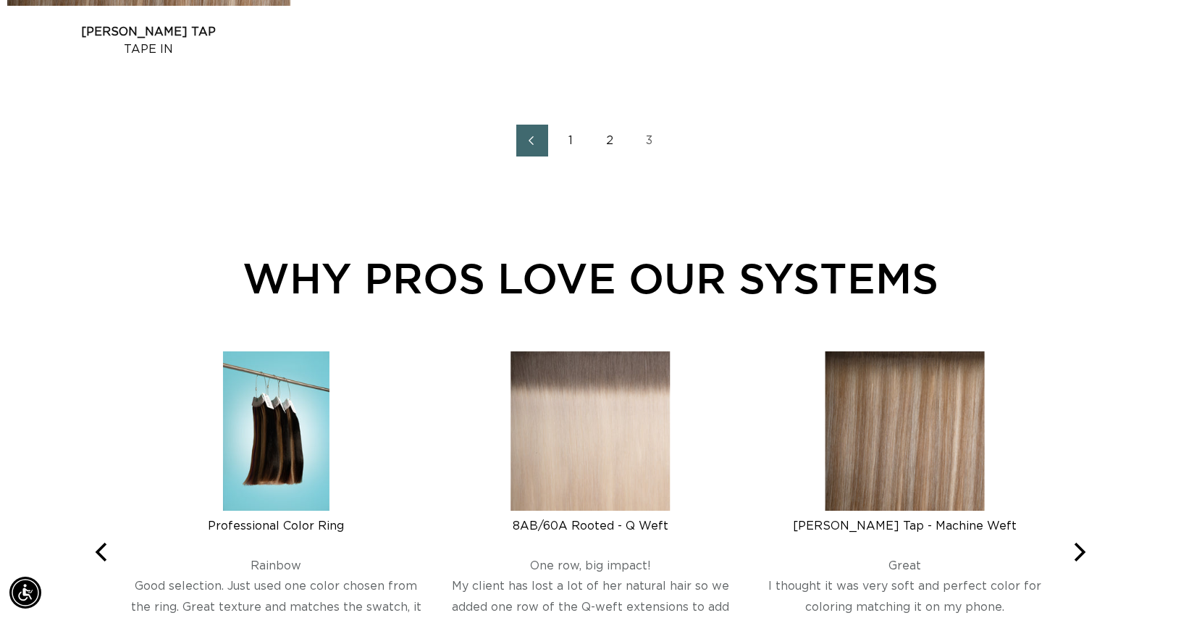
click at [568, 137] on link "1" at bounding box center [571, 141] width 32 height 32
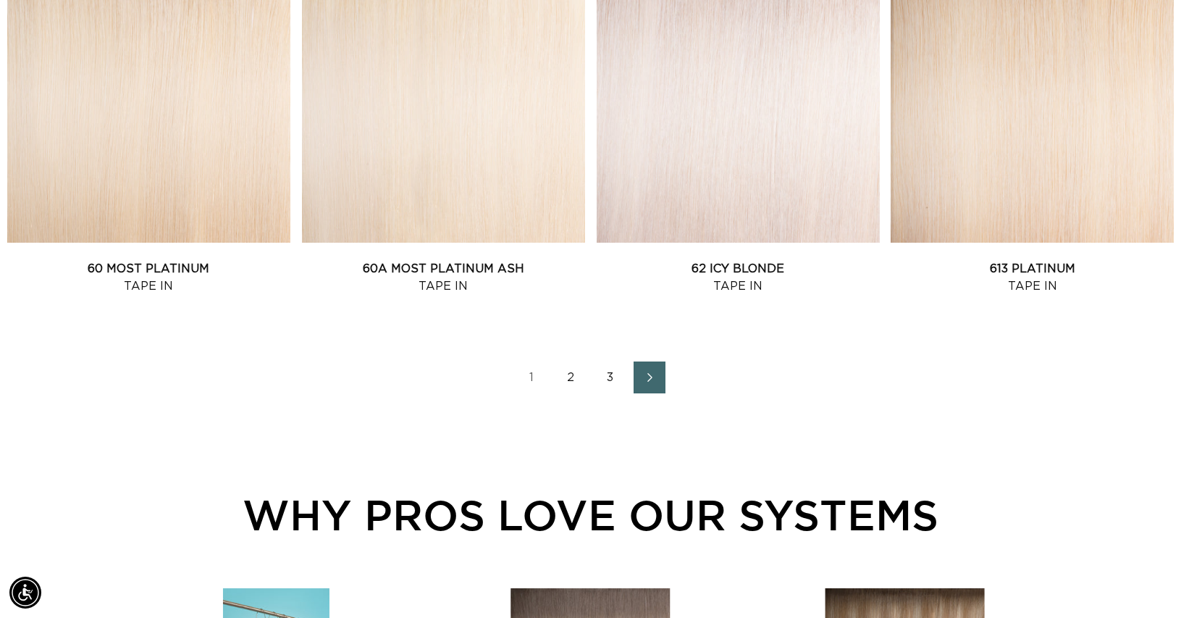
scroll to position [0, 1078]
click at [568, 377] on link "2" at bounding box center [571, 377] width 32 height 32
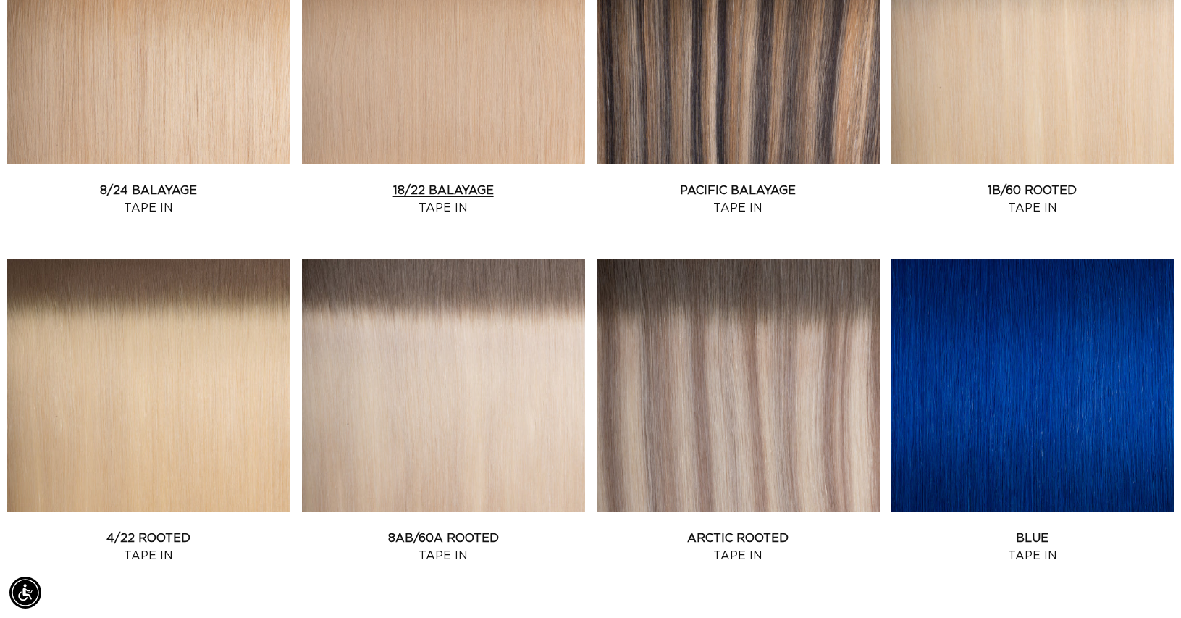
click at [450, 192] on link "18/22 Balayage Tape In" at bounding box center [443, 199] width 283 height 35
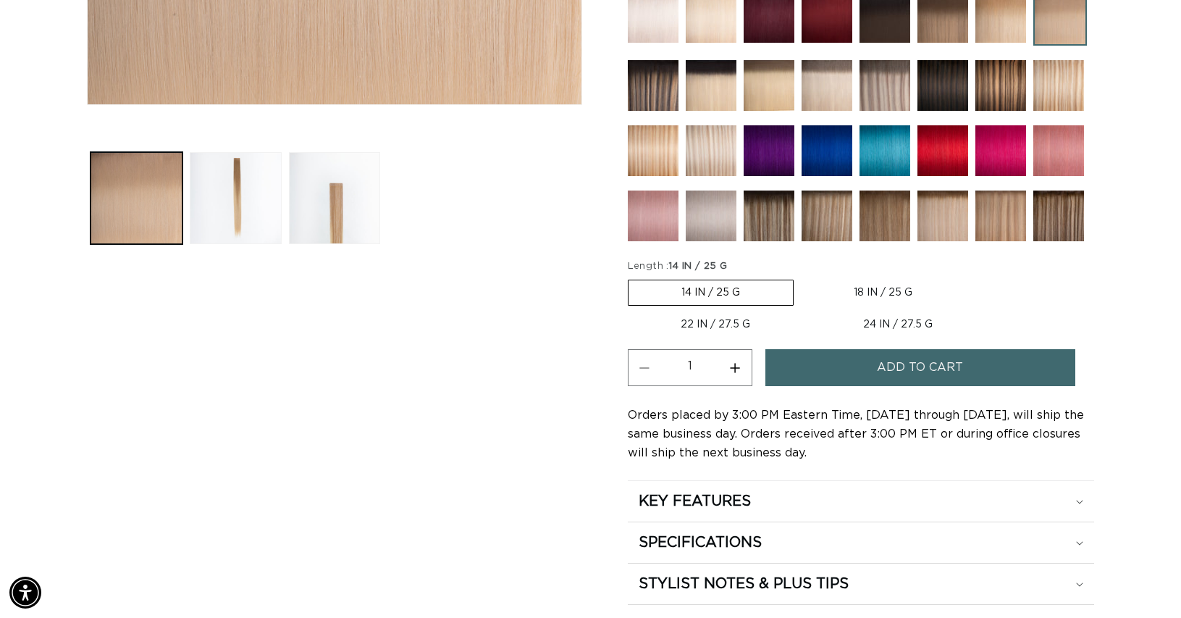
scroll to position [591, 0]
click at [891, 285] on label "18 IN / 25 G Variant sold out or unavailable" at bounding box center [883, 292] width 164 height 25
click at [802, 277] on input "18 IN / 25 G Variant sold out or unavailable" at bounding box center [801, 276] width 1 height 1
radio input "true"
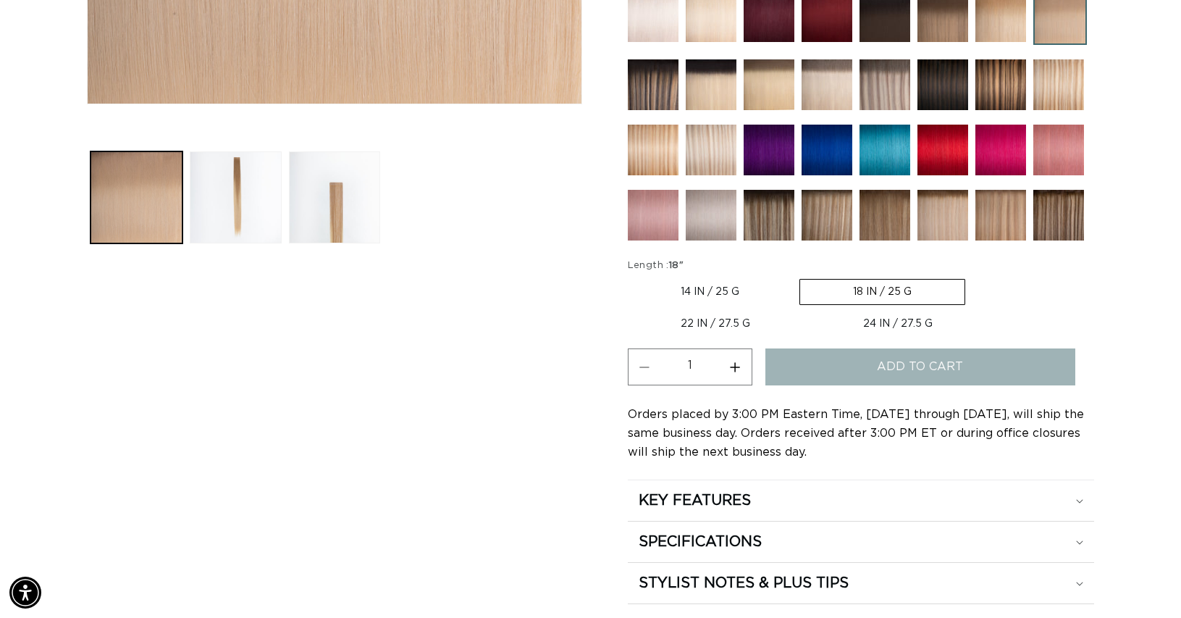
scroll to position [0, 2157]
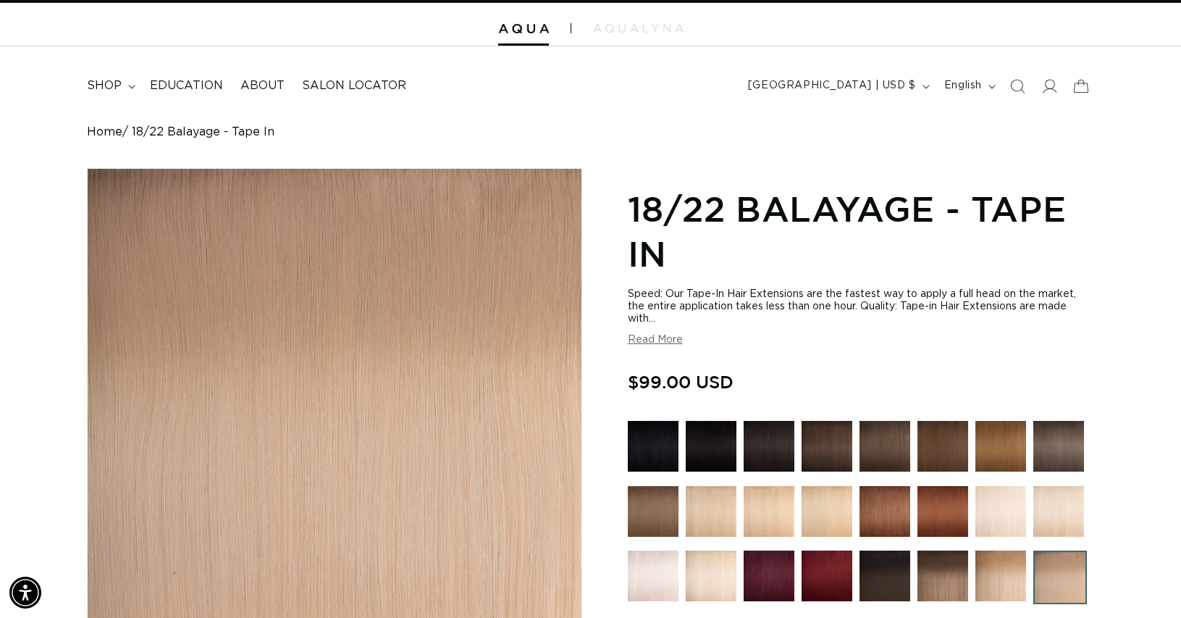
scroll to position [0, 1078]
